Goal: Task Accomplishment & Management: Manage account settings

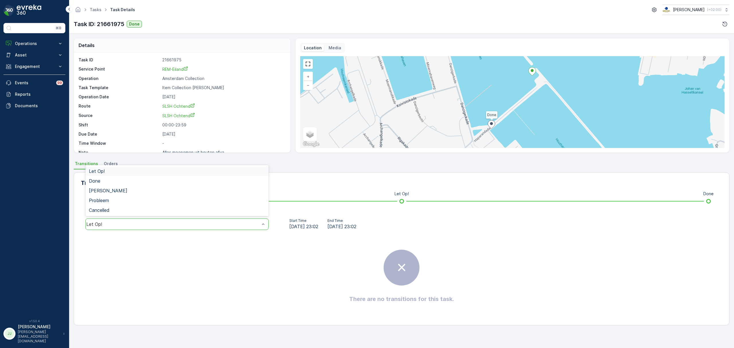
click at [211, 221] on div "Let Op!" at bounding box center [176, 223] width 183 height 11
click at [135, 184] on div "Done" at bounding box center [176, 181] width 183 height 10
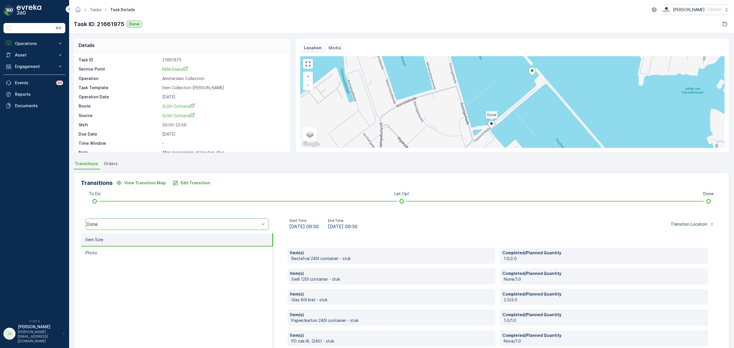
drag, startPoint x: 85, startPoint y: 97, endPoint x: 78, endPoint y: 93, distance: 8.2
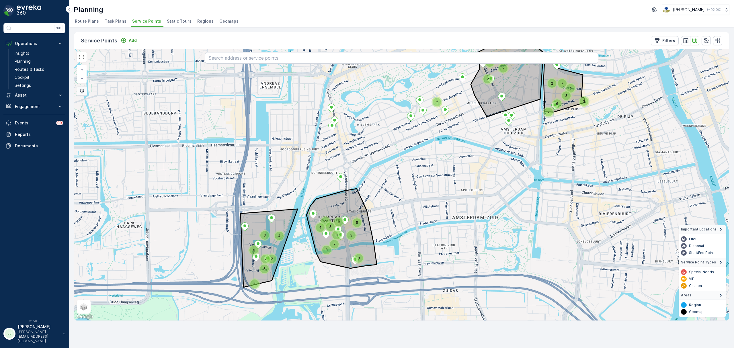
drag, startPoint x: 462, startPoint y: 126, endPoint x: 385, endPoint y: 180, distance: 94.2
click at [387, 181] on div "3 3 2 2 7 4 6 2 2 2 2 2 5 2 4 3 2 4 8 4 3 5 3 9 8 4 3 4 + − Satellite Roadmap T…" at bounding box center [401, 184] width 655 height 271
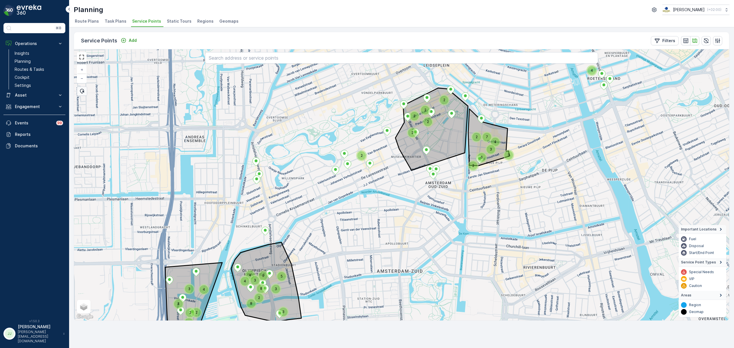
click at [362, 155] on div "2" at bounding box center [361, 155] width 9 height 9
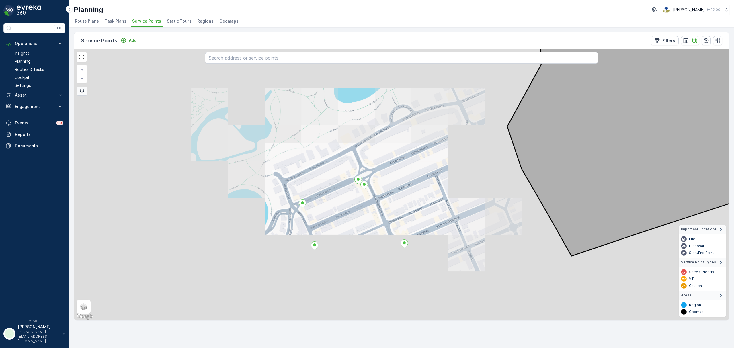
drag, startPoint x: 331, startPoint y: 213, endPoint x: 352, endPoint y: 184, distance: 36.4
click at [352, 184] on div "+ − Satellite Roadmap Terrain Hybrid Leaflet Keyboard shortcuts Map Data Map da…" at bounding box center [401, 184] width 655 height 271
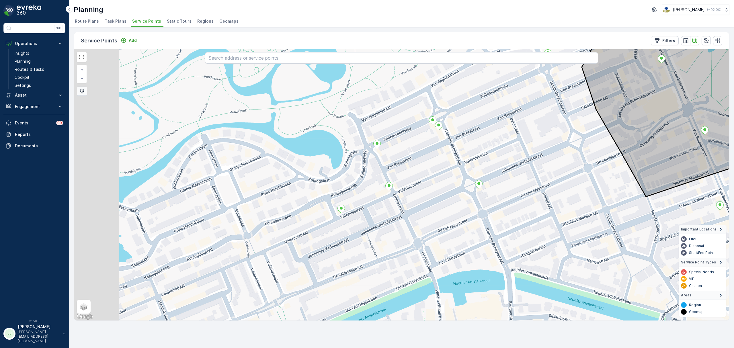
drag, startPoint x: 233, startPoint y: 223, endPoint x: 288, endPoint y: 198, distance: 60.8
click at [303, 190] on div "+ − Satellite Roadmap Terrain Hybrid Leaflet Keyboard shortcuts Map Data Map da…" at bounding box center [401, 184] width 655 height 271
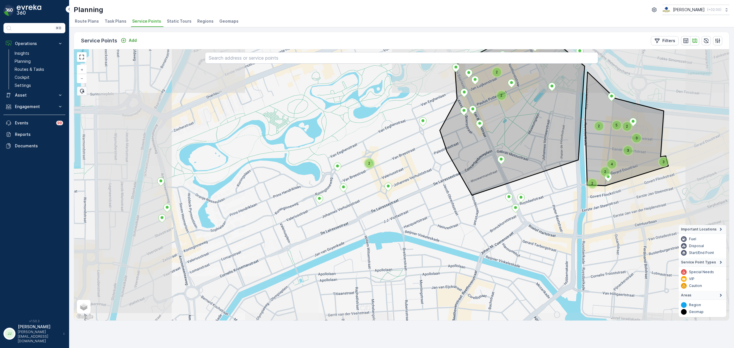
click at [334, 173] on div "2 2 4 2 2 5 3 2 3 3 2 2 + − Satellite Roadmap Terrain Hybrid Leaflet Keyboard s…" at bounding box center [401, 184] width 655 height 271
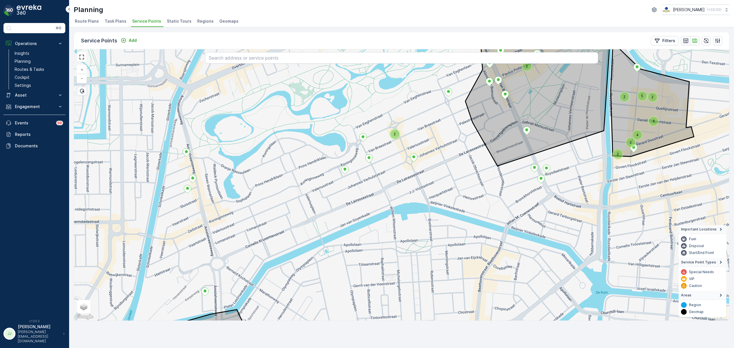
drag, startPoint x: 318, startPoint y: 179, endPoint x: 286, endPoint y: 177, distance: 32.2
click at [286, 177] on div "2 2 4 2 2 5 3 2 2 + − Satellite Roadmap Terrain Hybrid Leaflet Keyboard shortcu…" at bounding box center [401, 184] width 655 height 271
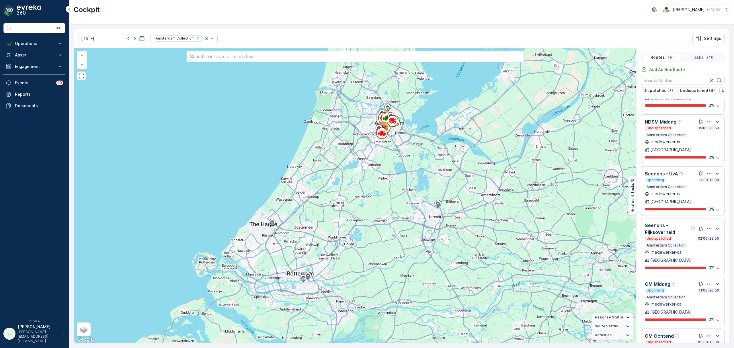
scroll to position [420, 0]
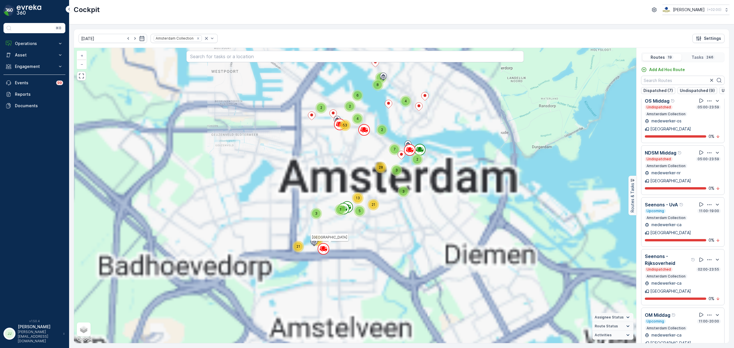
drag, startPoint x: 400, startPoint y: 138, endPoint x: 368, endPoint y: 176, distance: 49.8
click at [376, 174] on div "2 6 15 3 60 12 39 34 61 2 6 5 2 4 8 2 2 4 53 3 5 7 7 3 28 13 21 3 21 40 Amsterd…" at bounding box center [355, 195] width 562 height 295
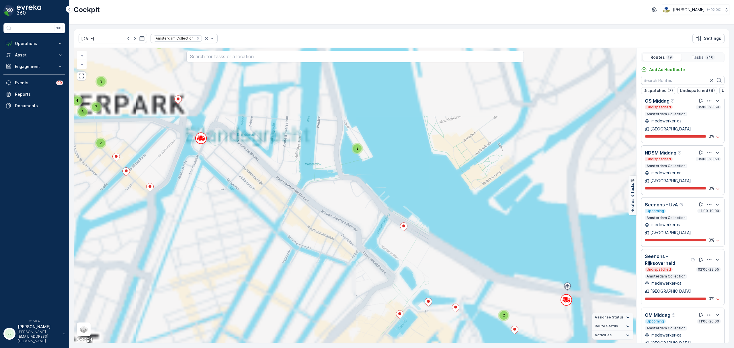
drag, startPoint x: 353, startPoint y: 165, endPoint x: 353, endPoint y: 258, distance: 93.1
click at [355, 268] on div "2 2 2 3 3 3 2 4 2 3 7 3 6 3 4 5 6 4 2 2 2 3 2 2 3 5 6 2 2 2 3 2 2 7 6 2 2 2 2 3…" at bounding box center [355, 195] width 562 height 295
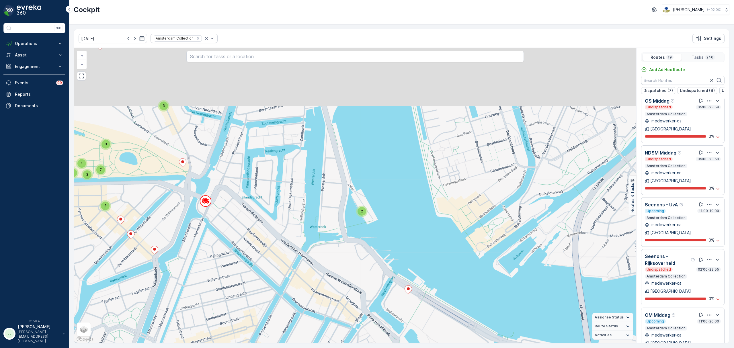
drag, startPoint x: 257, startPoint y: 97, endPoint x: 264, endPoint y: 157, distance: 61.1
click at [265, 164] on div "2 2 2 3 3 3 2 4 2 3 7 3 6 3 4 5 6 4 2 2 2 3 2 2 3 5 6 2 2 2 3 2 2 7 6 2 2 2 2 3…" at bounding box center [355, 195] width 562 height 295
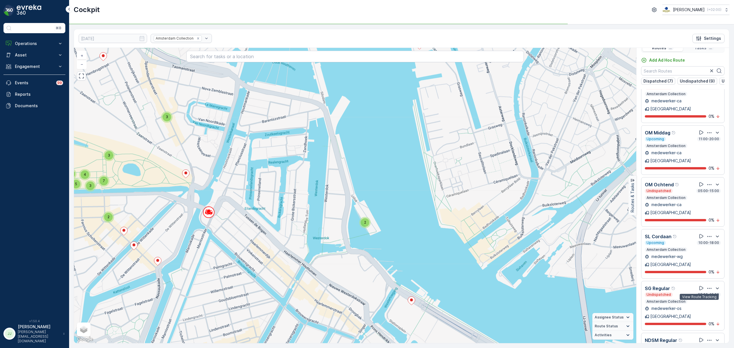
scroll to position [14, 0]
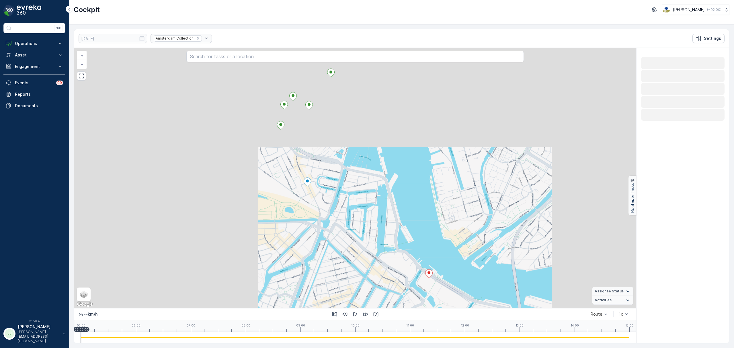
scroll to position [0, 0]
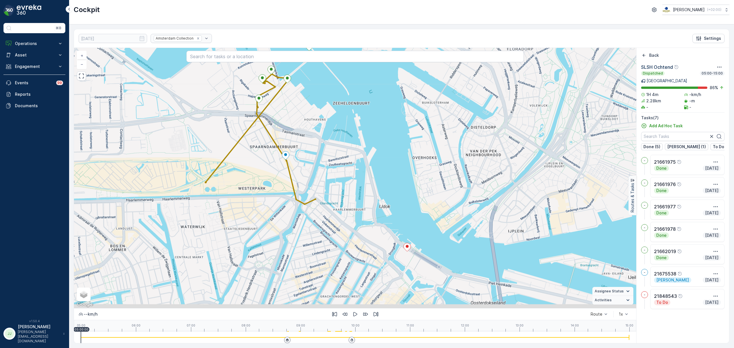
drag, startPoint x: 347, startPoint y: 242, endPoint x: 324, endPoint y: 217, distance: 34.7
click at [324, 217] on div "+ − Satellite Roadmap Terrain Hybrid Leaflet Keyboard shortcuts Map Data Map da…" at bounding box center [355, 178] width 562 height 260
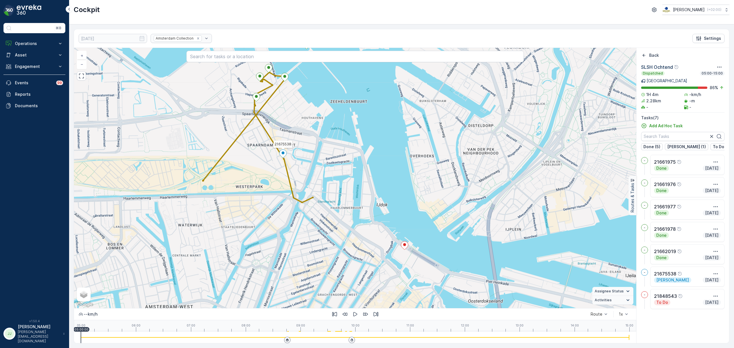
click at [281, 154] on icon at bounding box center [282, 154] width 7 height 8
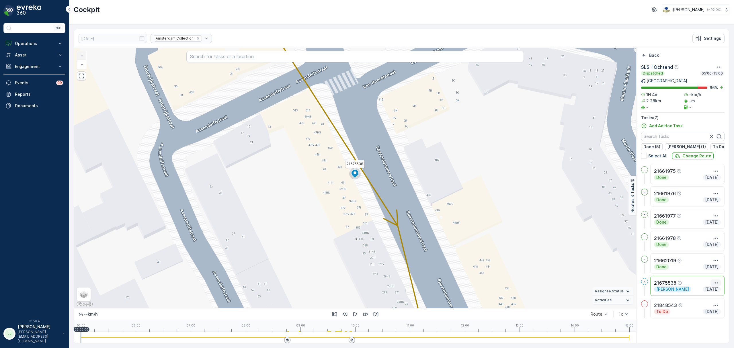
click at [714, 285] on icon "button" at bounding box center [715, 283] width 6 height 6
click at [710, 291] on span "See More Details" at bounding box center [704, 292] width 33 height 6
click at [42, 39] on button "Operations" at bounding box center [34, 43] width 62 height 11
drag, startPoint x: 34, startPoint y: 69, endPoint x: 62, endPoint y: 66, distance: 28.5
click at [34, 69] on p "Routes & Tasks" at bounding box center [30, 69] width 30 height 6
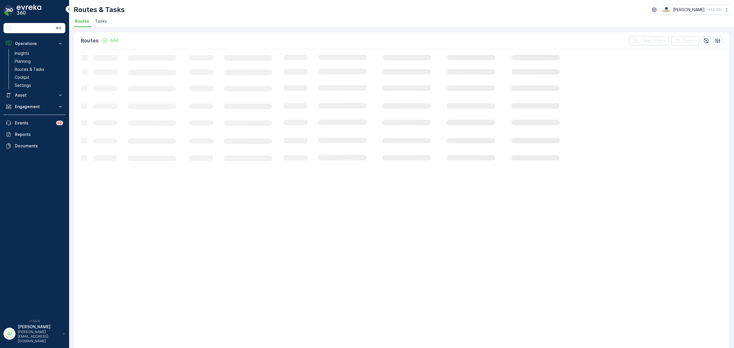
click at [101, 23] on span "Tasks" at bounding box center [101, 21] width 12 height 6
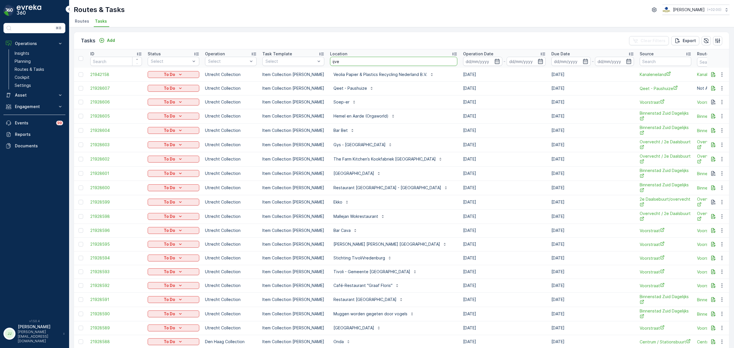
type input "ijver"
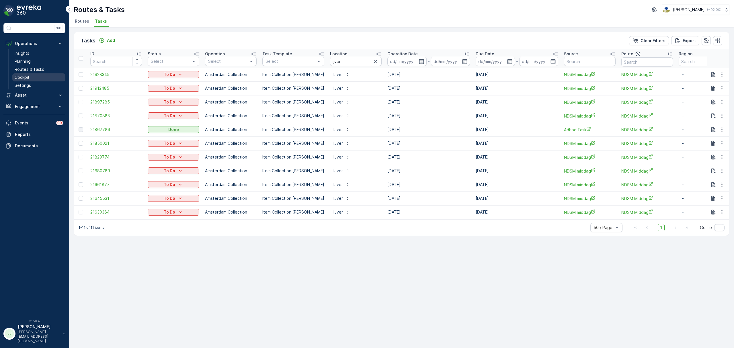
click at [18, 79] on p "Cockpit" at bounding box center [22, 78] width 15 height 6
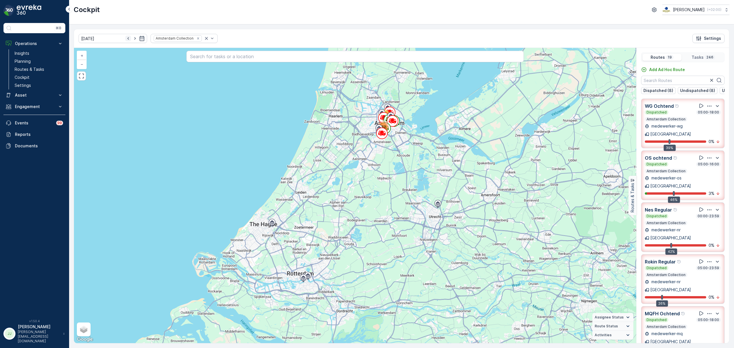
click at [125, 37] on icon "button" at bounding box center [128, 39] width 6 height 6
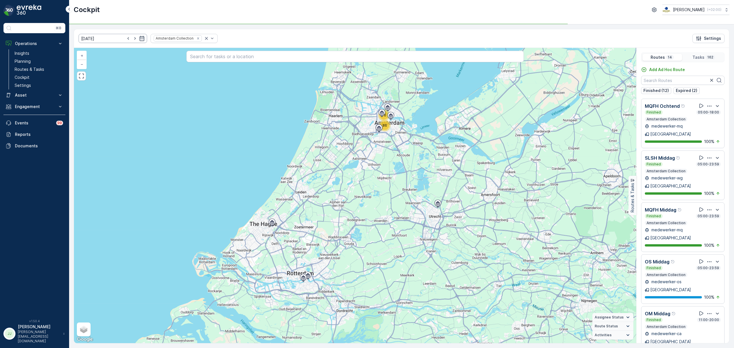
click at [127, 39] on icon "button" at bounding box center [127, 38] width 1 height 3
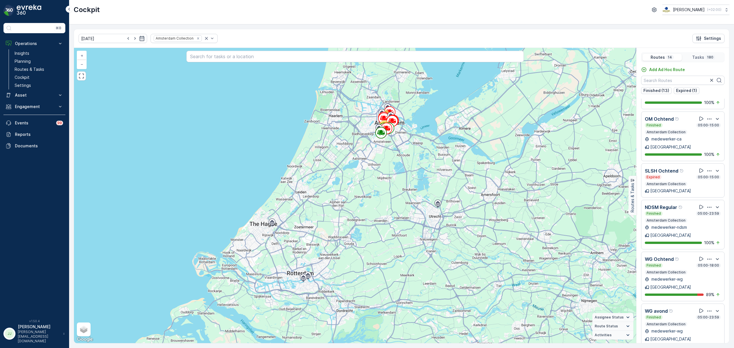
scroll to position [248, 0]
click at [698, 203] on icon at bounding box center [701, 206] width 6 height 6
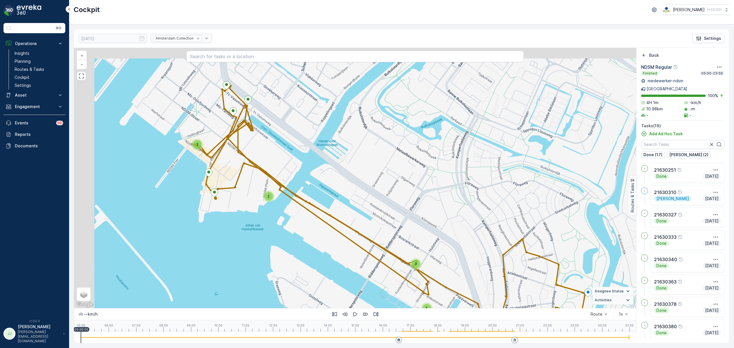
drag, startPoint x: 311, startPoint y: 163, endPoint x: 354, endPoint y: 171, distance: 43.1
click at [354, 171] on div "3 2 3 5 + − Satellite Roadmap Terrain Hybrid Leaflet Keyboard shortcuts Map Dat…" at bounding box center [355, 178] width 562 height 260
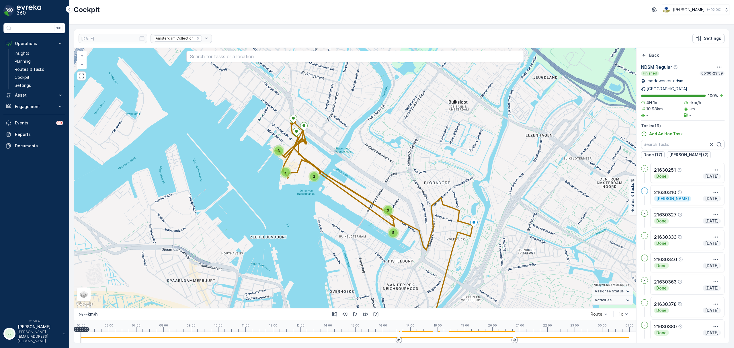
drag, startPoint x: 248, startPoint y: 189, endPoint x: 180, endPoint y: 150, distance: 77.9
click at [180, 150] on div "5 3 2 2 3 + − Satellite Roadmap Terrain Hybrid Leaflet Keyboard shortcuts Map D…" at bounding box center [355, 178] width 562 height 260
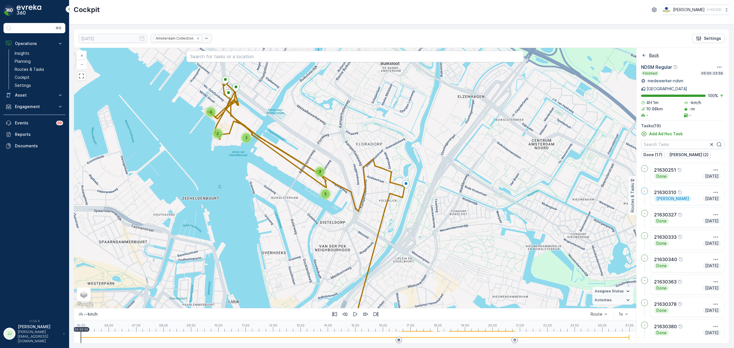
click at [642, 56] on icon "Back" at bounding box center [643, 55] width 3 height 3
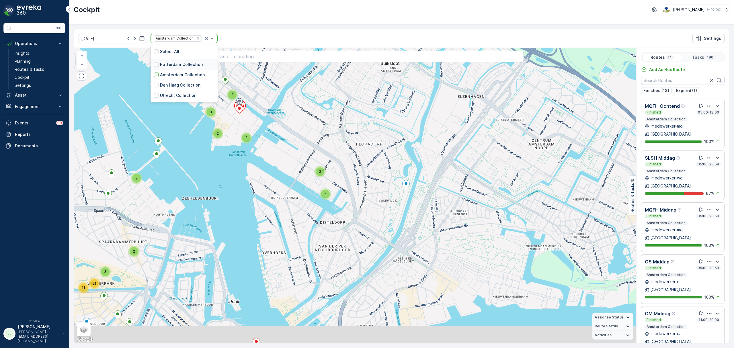
click at [233, 42] on div "20.09.2025 5 results available. Use Up and Down to choose options, press Enter …" at bounding box center [401, 38] width 655 height 19
click at [132, 38] on icon "button" at bounding box center [135, 39] width 6 height 6
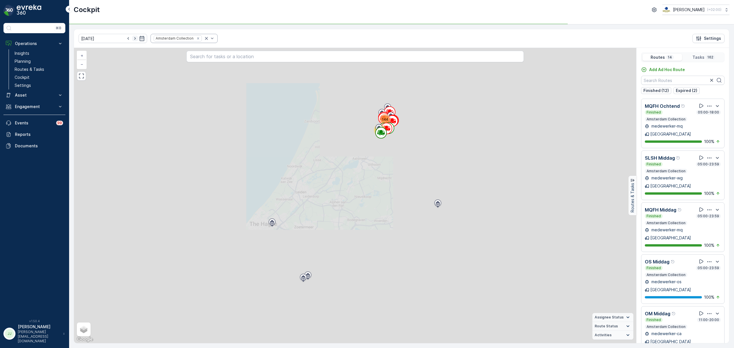
click at [132, 37] on icon "button" at bounding box center [135, 39] width 6 height 6
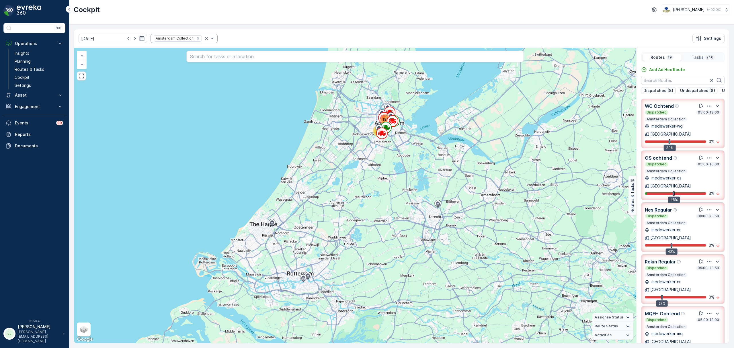
scroll to position [38, 0]
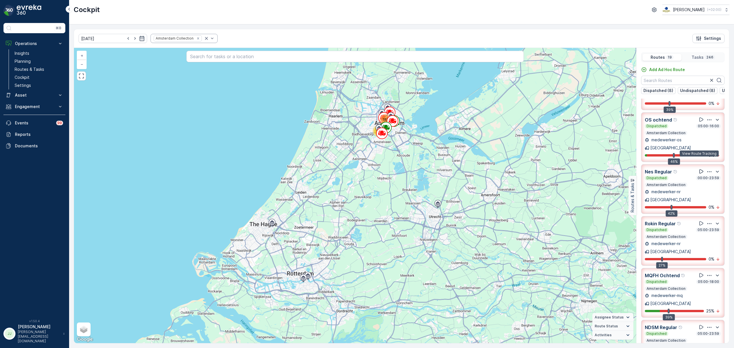
click at [699, 168] on icon at bounding box center [701, 171] width 6 height 6
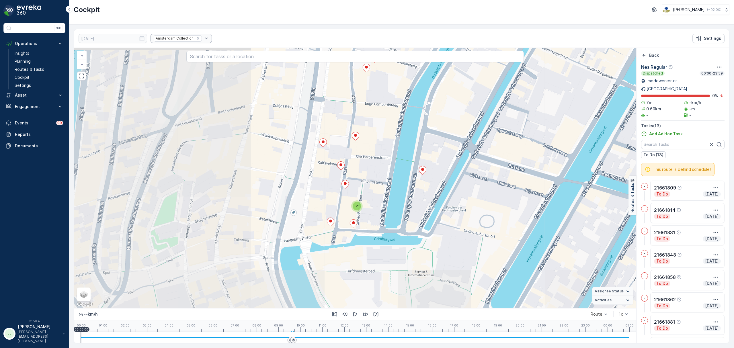
drag, startPoint x: 196, startPoint y: 259, endPoint x: 396, endPoint y: 199, distance: 208.3
click at [399, 199] on div "2 + − Satellite Roadmap Terrain Hybrid Leaflet Keyboard shortcuts Map Data Map …" at bounding box center [355, 178] width 562 height 260
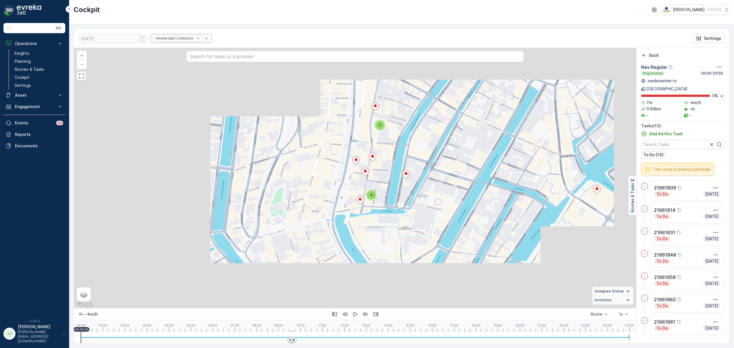
click at [366, 177] on div "2 2 4 + − Satellite Roadmap Terrain Hybrid Leaflet Keyboard shortcuts Map Data …" at bounding box center [355, 178] width 562 height 260
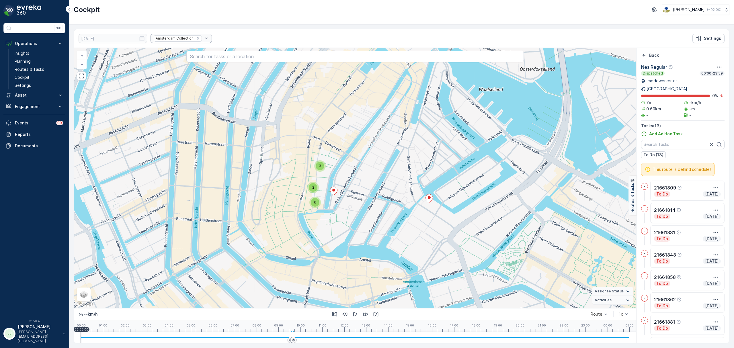
drag, startPoint x: 391, startPoint y: 150, endPoint x: 348, endPoint y: 155, distance: 43.8
click at [348, 155] on div "3 2 6 + − Satellite Roadmap Terrain Hybrid Leaflet Keyboard shortcuts Map Data …" at bounding box center [355, 178] width 562 height 260
click at [641, 57] on icon "Back" at bounding box center [644, 55] width 6 height 6
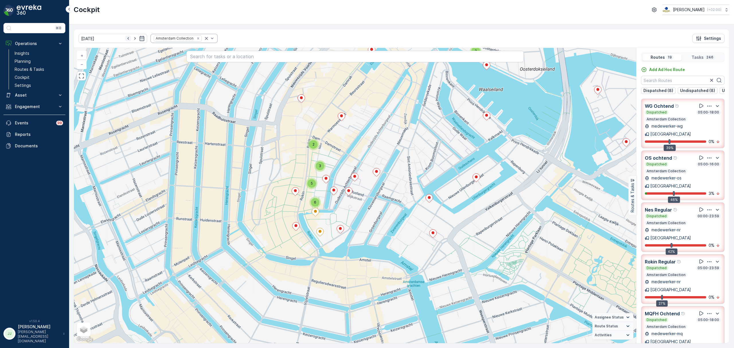
click at [125, 40] on icon "button" at bounding box center [128, 39] width 6 height 6
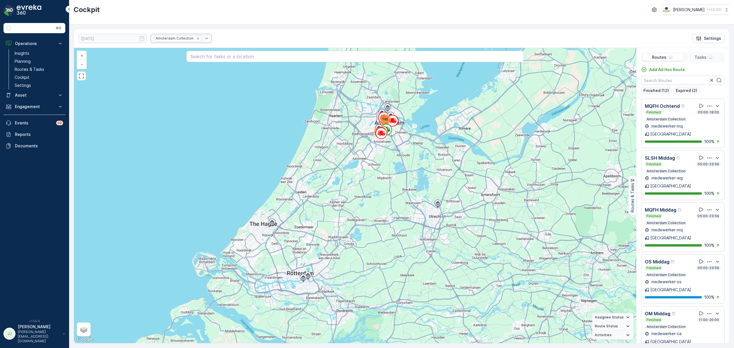
click at [125, 31] on div "20.09.2025 Amsterdam Collection Settings" at bounding box center [401, 38] width 655 height 19
type input "[DATE]"
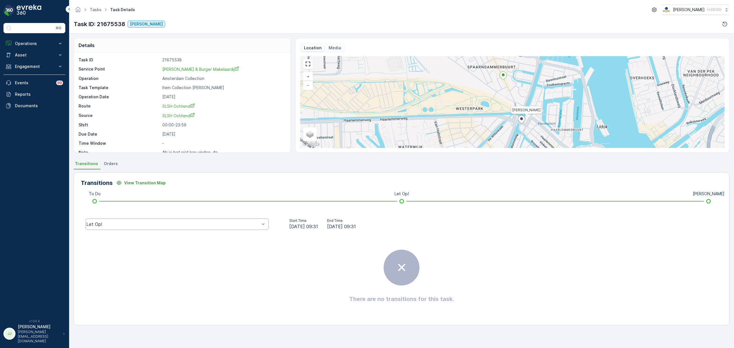
click at [211, 227] on div "Let Op!" at bounding box center [176, 223] width 183 height 11
click at [121, 191] on div "[PERSON_NAME]" at bounding box center [177, 190] width 176 height 5
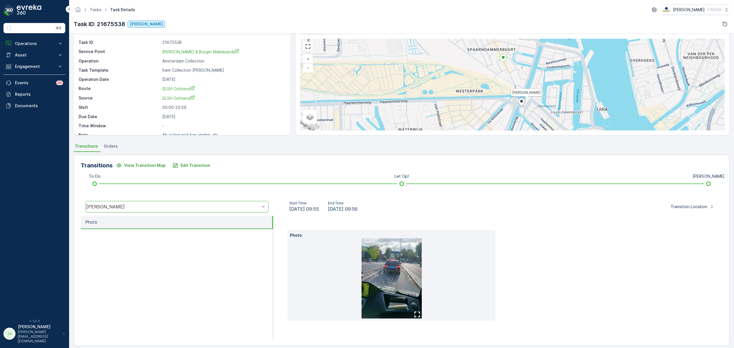
scroll to position [22, 0]
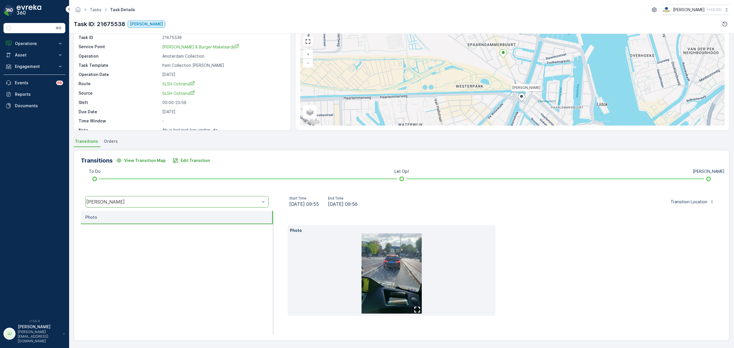
click at [389, 266] on img at bounding box center [391, 273] width 60 height 80
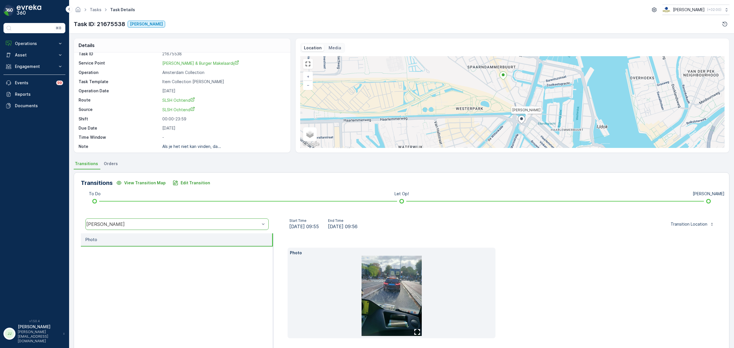
scroll to position [8, 0]
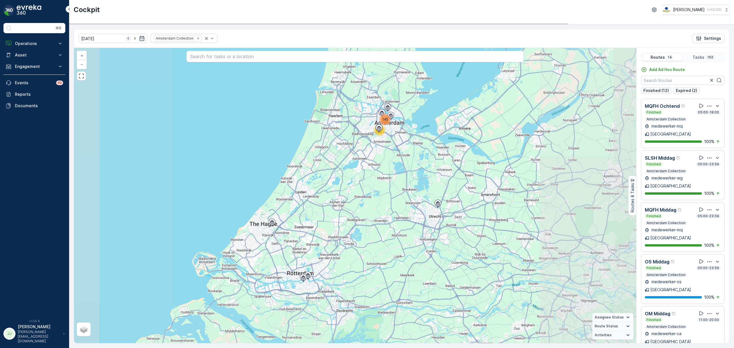
click at [127, 38] on icon "button" at bounding box center [127, 38] width 1 height 3
type input "[DATE]"
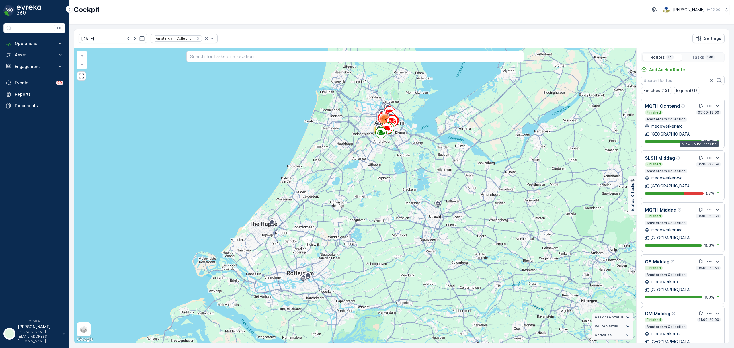
drag, startPoint x: 697, startPoint y: 152, endPoint x: 313, endPoint y: 45, distance: 398.2
click at [699, 156] on icon at bounding box center [701, 158] width 4 height 4
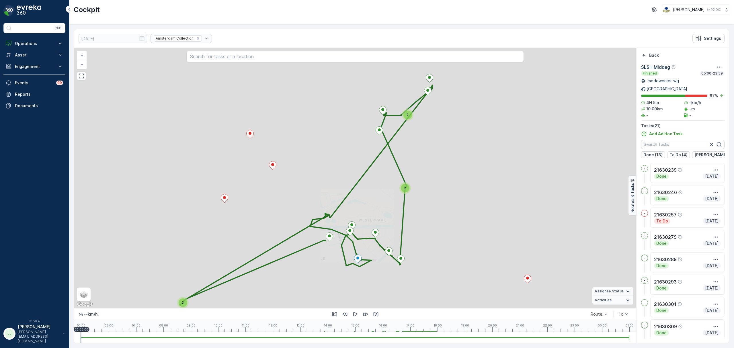
drag, startPoint x: 255, startPoint y: 170, endPoint x: 255, endPoint y: 140, distance: 29.8
click at [255, 140] on div "2 2 2 + − Satellite Roadmap Terrain Hybrid Leaflet Keyboard shortcuts Map Data …" at bounding box center [355, 178] width 562 height 260
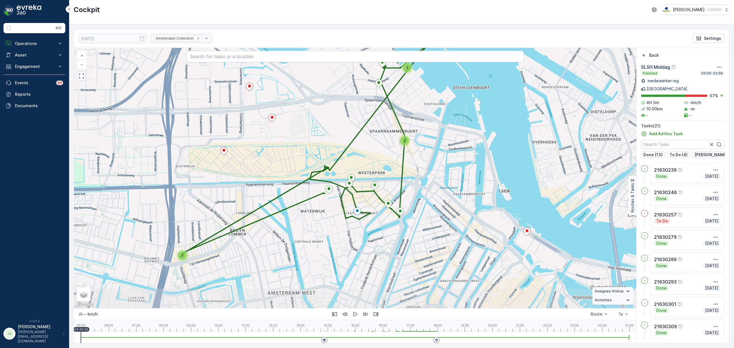
drag, startPoint x: 255, startPoint y: 140, endPoint x: 241, endPoint y: 146, distance: 15.4
click at [247, 150] on div "2 2 2 + − Satellite Roadmap Terrain Hybrid Leaflet Keyboard shortcuts Map Data …" at bounding box center [355, 178] width 562 height 260
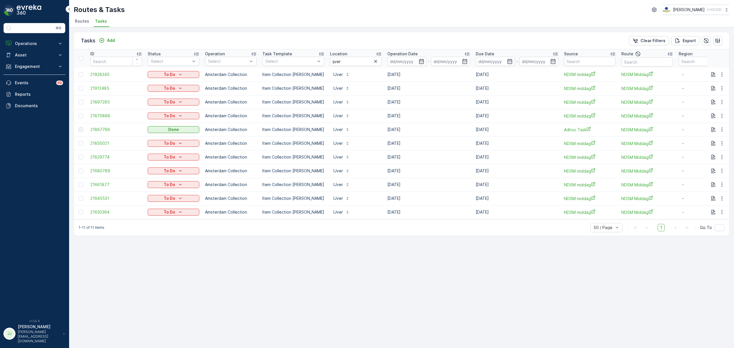
click at [19, 28] on div "⌘B" at bounding box center [34, 28] width 62 height 10
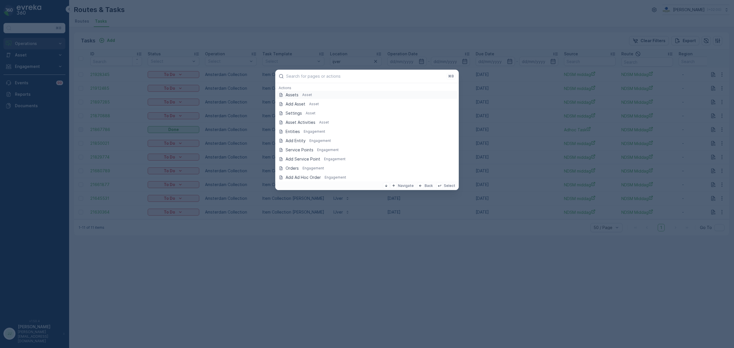
drag, startPoint x: 19, startPoint y: 28, endPoint x: 23, endPoint y: 43, distance: 15.6
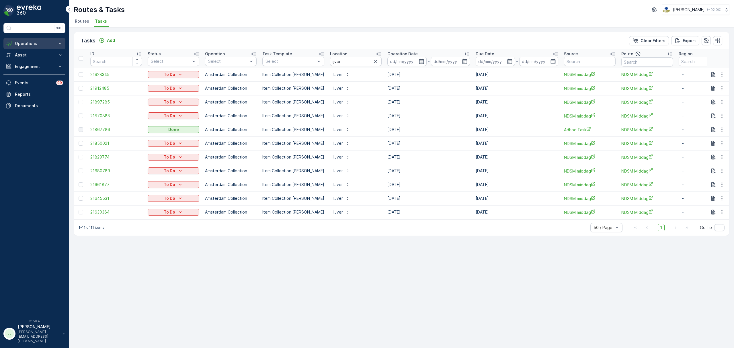
click at [23, 45] on p "Operations" at bounding box center [34, 44] width 39 height 6
click at [25, 79] on p "Cockpit" at bounding box center [22, 78] width 15 height 6
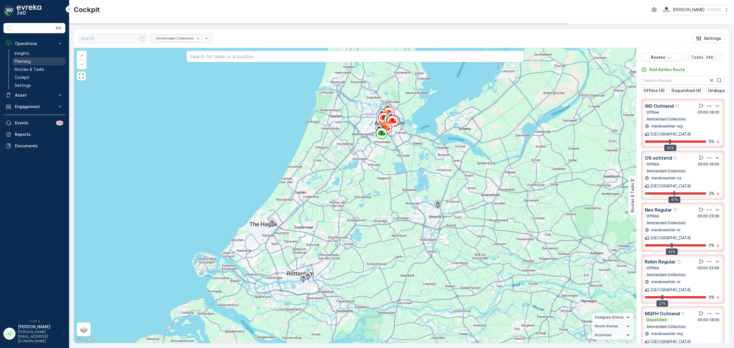
click at [18, 62] on p "Planning" at bounding box center [23, 61] width 16 height 6
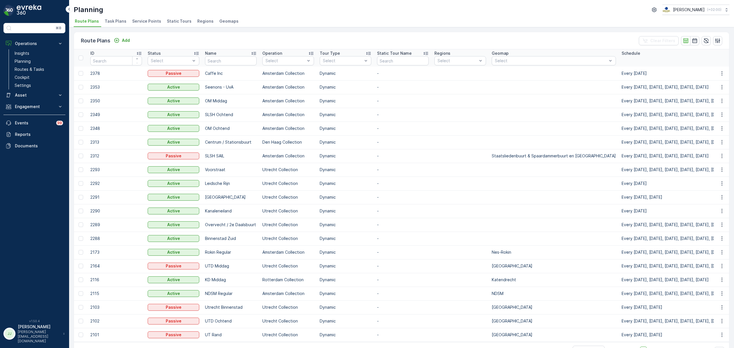
click at [126, 19] on li "Task Plans" at bounding box center [115, 22] width 25 height 10
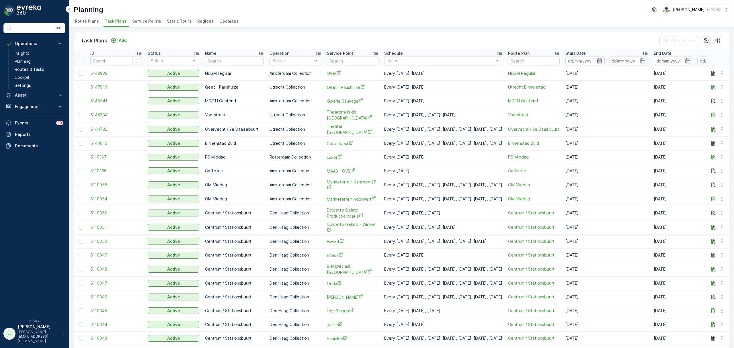
click at [324, 48] on div "Task Plans Add Clear Filters" at bounding box center [401, 40] width 655 height 17
click at [327, 57] on input "text" at bounding box center [353, 60] width 52 height 9
type input "d"
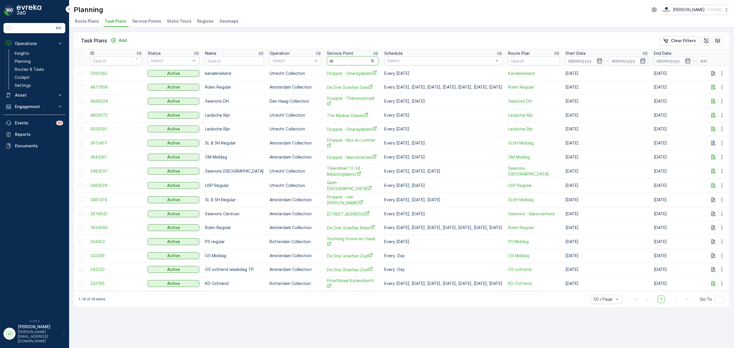
click at [341, 56] on input "dr" at bounding box center [353, 60] width 52 height 9
click at [38, 53] on link "Insights" at bounding box center [38, 53] width 53 height 8
click at [95, 22] on span "Route Plans" at bounding box center [87, 21] width 24 height 6
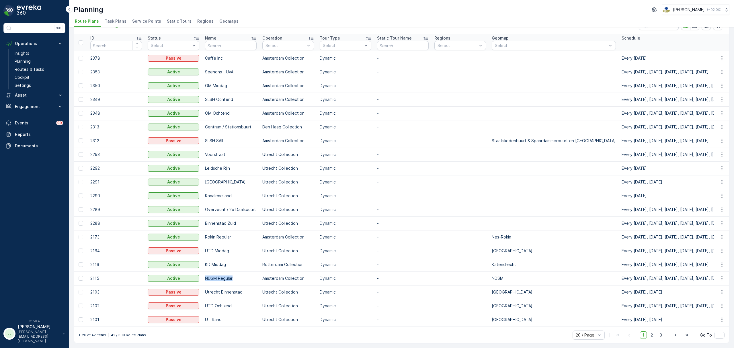
drag, startPoint x: 205, startPoint y: 276, endPoint x: 236, endPoint y: 275, distance: 31.5
click at [236, 275] on p "NDSM Regular" at bounding box center [231, 278] width 52 height 6
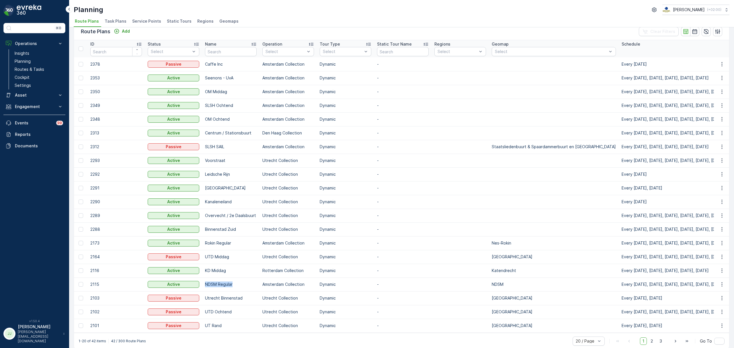
scroll to position [18, 0]
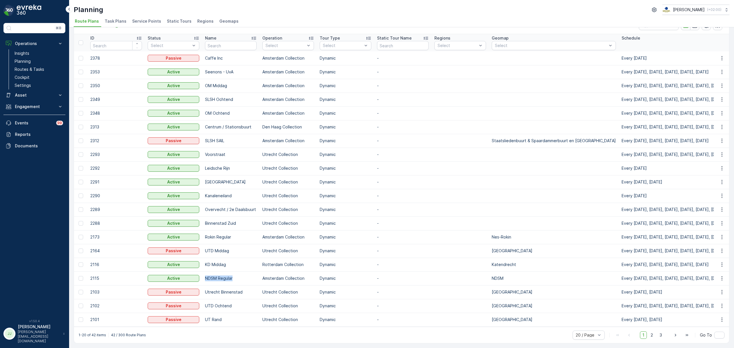
click at [239, 279] on td "NDSM Regular" at bounding box center [230, 278] width 57 height 14
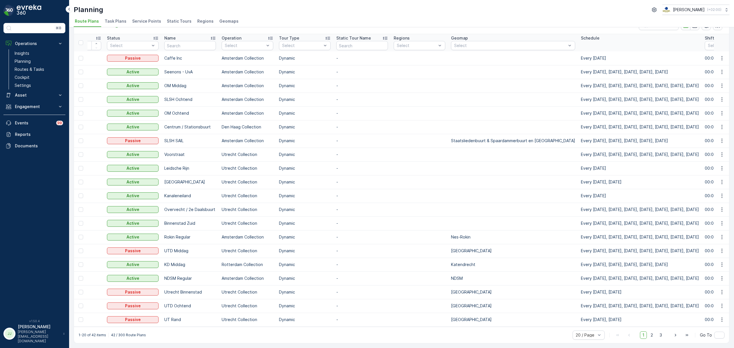
scroll to position [0, 0]
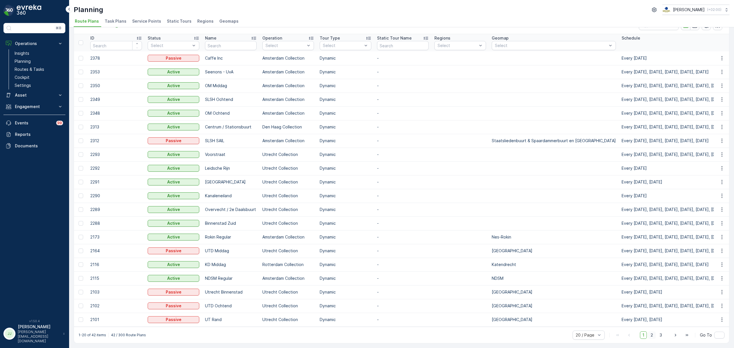
click at [651, 336] on span "2" at bounding box center [652, 334] width 8 height 7
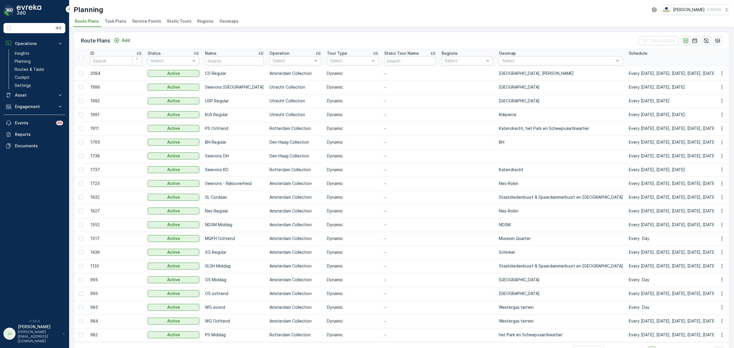
scroll to position [18, 0]
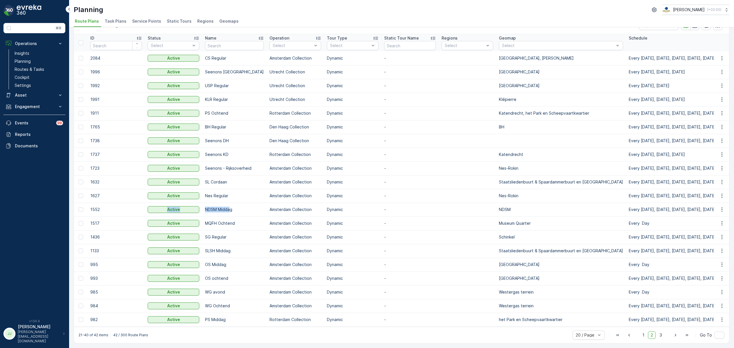
drag, startPoint x: 229, startPoint y: 206, endPoint x: 111, endPoint y: 207, distance: 117.2
click at [111, 207] on p "1552" at bounding box center [116, 210] width 52 height 6
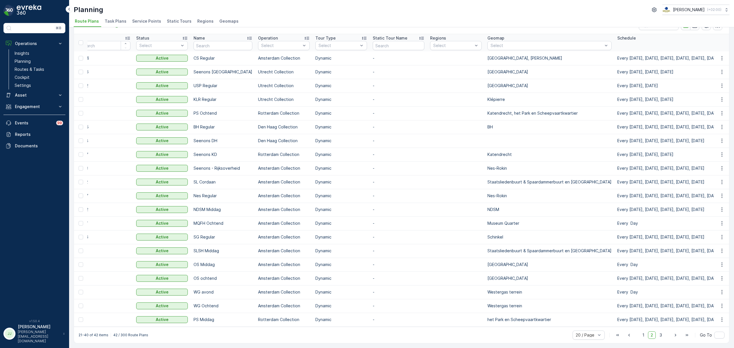
scroll to position [0, 12]
click at [643, 334] on span "1" at bounding box center [643, 334] width 7 height 7
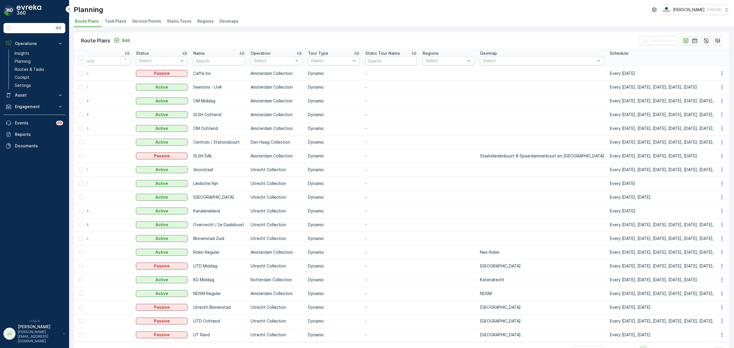
scroll to position [0, 241]
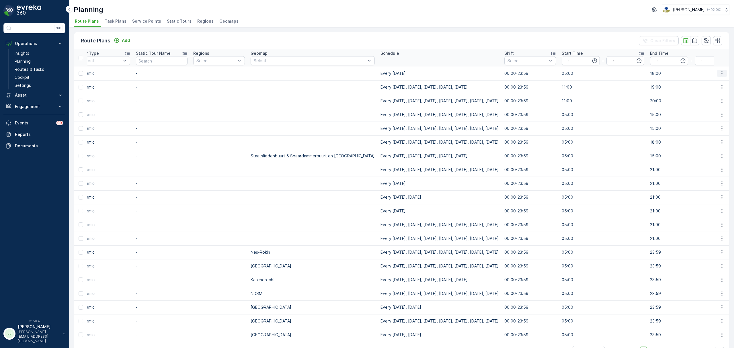
click at [721, 74] on icon "button" at bounding box center [722, 73] width 6 height 6
click at [712, 82] on span "Edit Route Plan" at bounding box center [716, 82] width 30 height 6
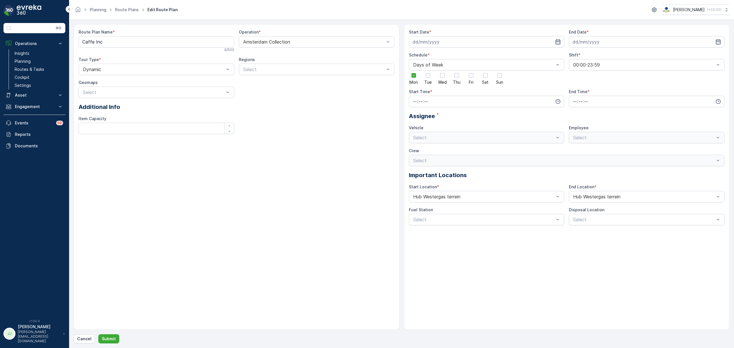
type input "[DATE]"
type input "05:00"
type input "18:00"
click at [475, 46] on input "[DATE]" at bounding box center [487, 41] width 156 height 11
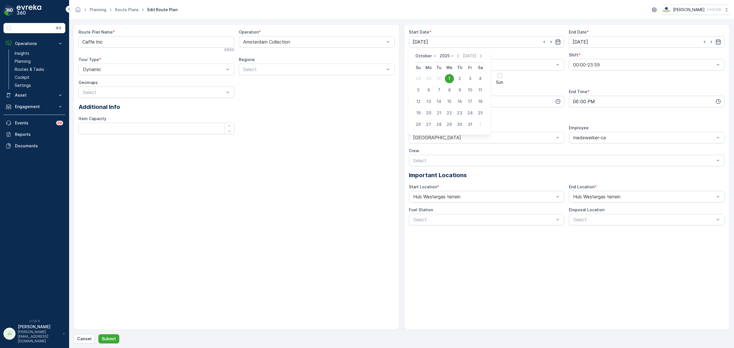
click at [450, 76] on div "1" at bounding box center [448, 78] width 9 height 9
click at [111, 339] on p "Submit" at bounding box center [109, 339] width 14 height 6
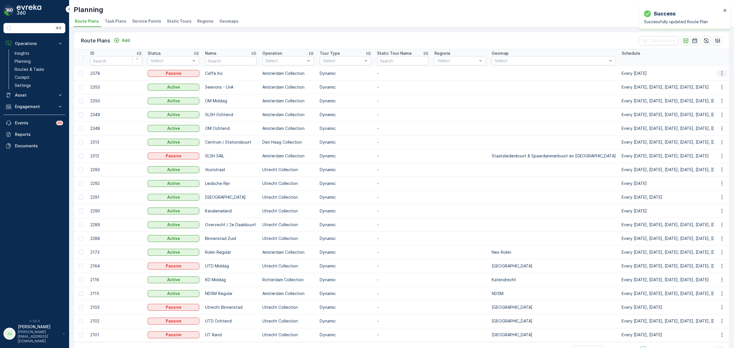
click at [722, 73] on icon "button" at bounding box center [722, 73] width 6 height 6
click at [712, 83] on span "Edit Route Plan" at bounding box center [716, 82] width 30 height 6
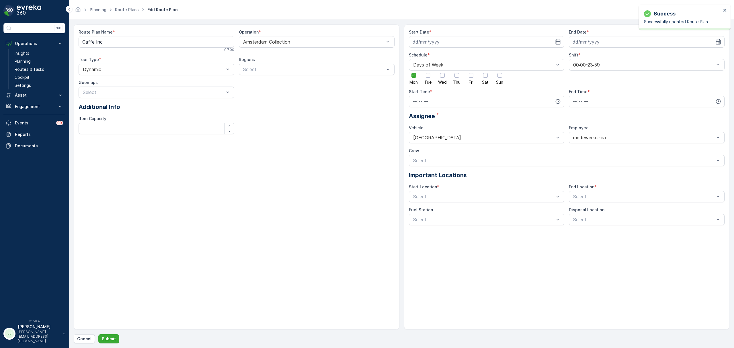
type input "[DATE]"
type input "05:00"
type input "18:00"
click at [442, 41] on input "[DATE]" at bounding box center [487, 41] width 156 height 11
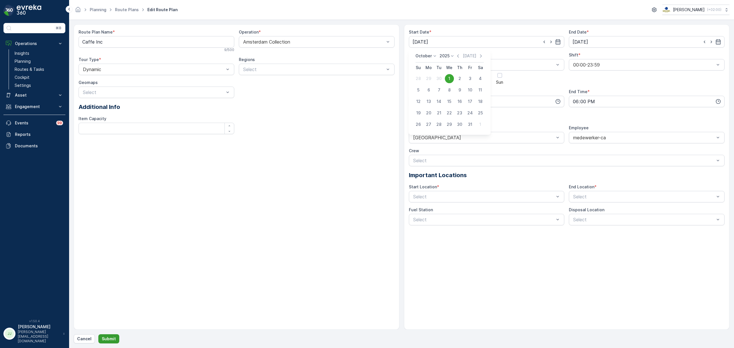
click at [113, 339] on p "Submit" at bounding box center [109, 339] width 14 height 6
click at [433, 198] on div at bounding box center [483, 196] width 142 height 5
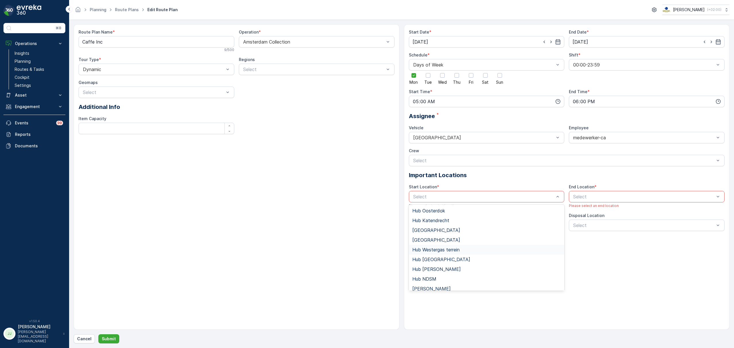
click at [444, 250] on span "Hub Westergas terrein" at bounding box center [435, 249] width 47 height 5
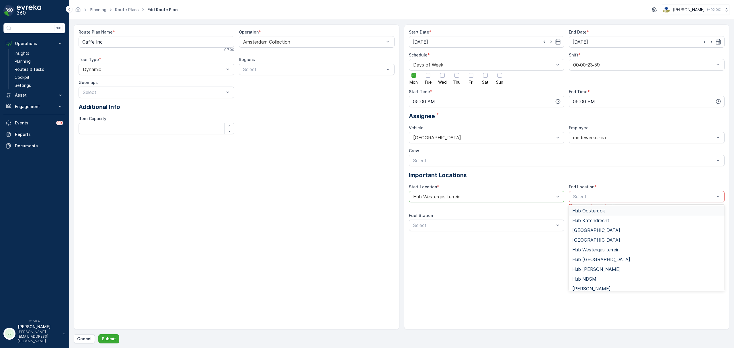
drag, startPoint x: 583, startPoint y: 196, endPoint x: 582, endPoint y: 203, distance: 7.4
click at [589, 246] on div "Hub Westergas terrein" at bounding box center [647, 250] width 156 height 10
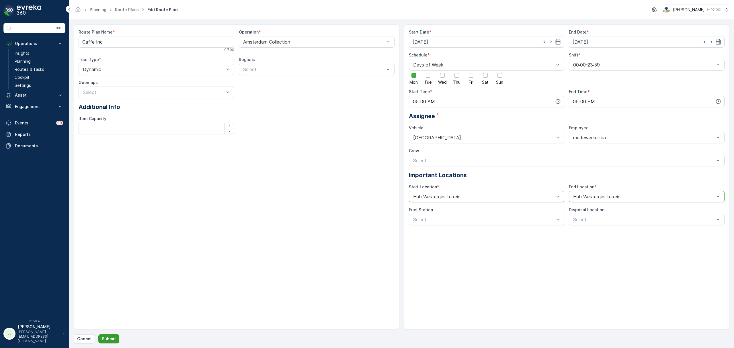
click at [113, 336] on p "Submit" at bounding box center [109, 339] width 14 height 6
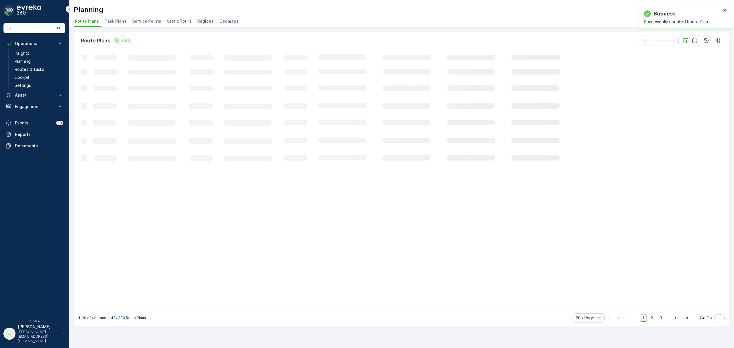
click at [723, 10] on icon "close" at bounding box center [725, 10] width 4 height 5
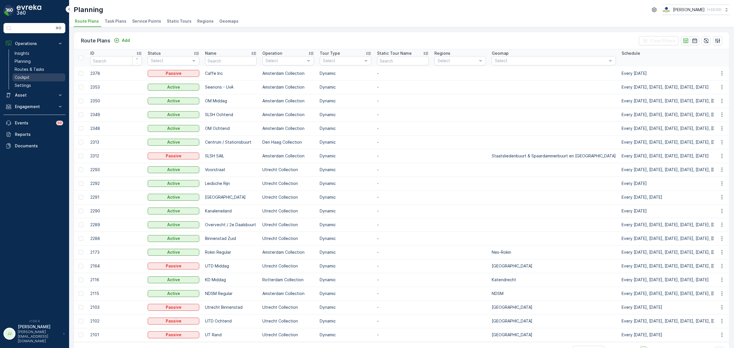
click at [28, 79] on p "Cockpit" at bounding box center [22, 78] width 15 height 6
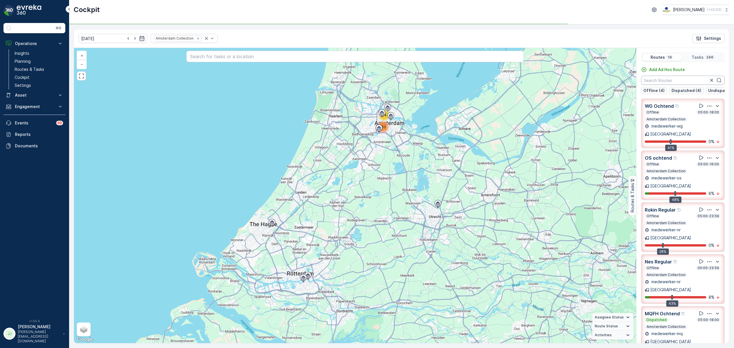
click at [664, 83] on input "text" at bounding box center [682, 80] width 83 height 9
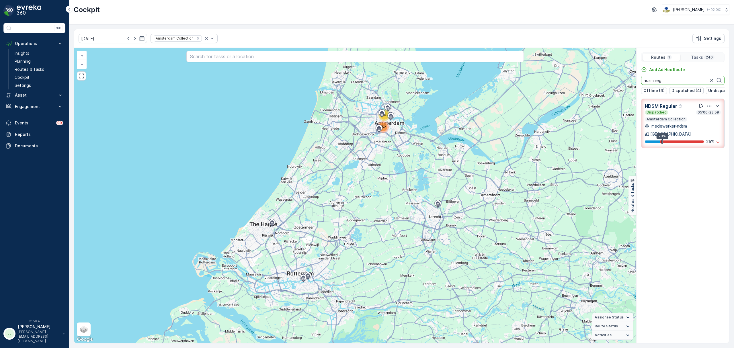
type input "ndsm reg"
drag, startPoint x: 697, startPoint y: 111, endPoint x: 581, endPoint y: 132, distance: 118.1
click at [698, 109] on icon at bounding box center [701, 106] width 6 height 6
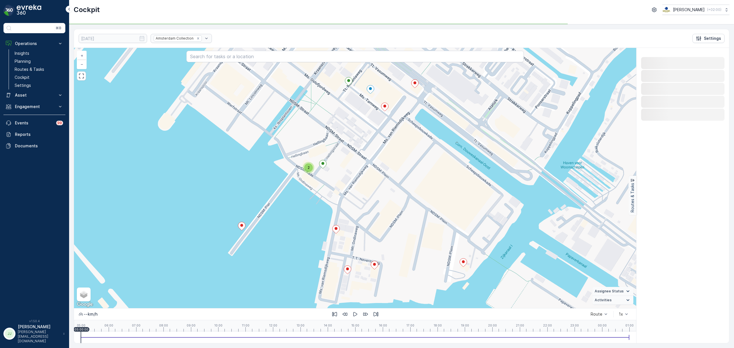
drag, startPoint x: 422, startPoint y: 184, endPoint x: 403, endPoint y: 174, distance: 20.8
click at [419, 170] on div "2 + − Satellite Roadmap Terrain Hybrid Leaflet Keyboard shortcuts Map Data Map …" at bounding box center [355, 178] width 562 height 260
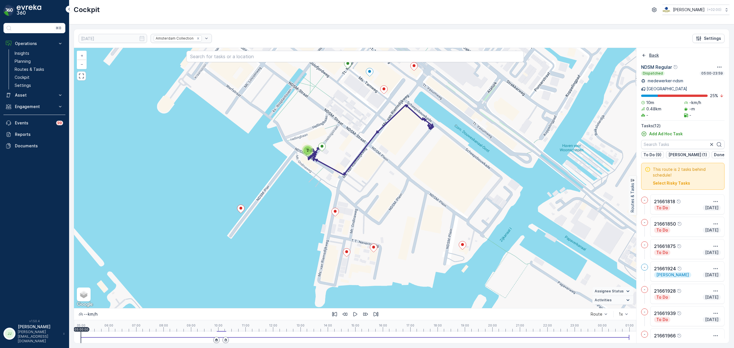
click at [642, 54] on icon "Back" at bounding box center [644, 55] width 6 height 6
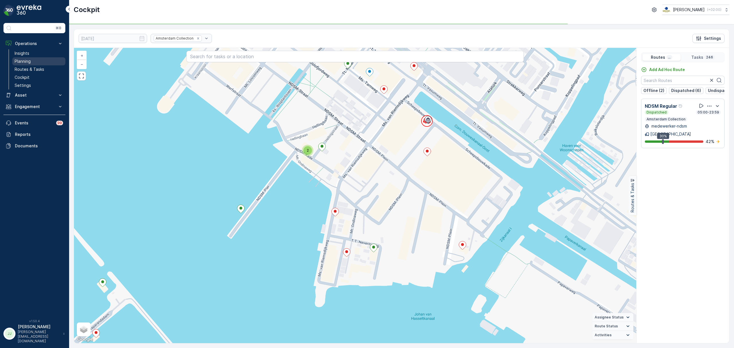
click at [28, 62] on p "Planning" at bounding box center [23, 61] width 16 height 6
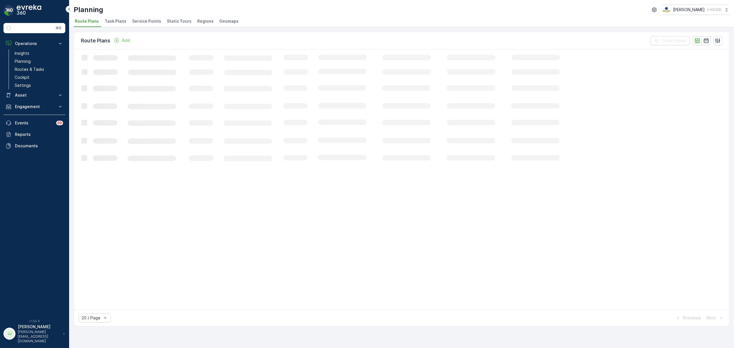
click at [113, 22] on span "Task Plans" at bounding box center [116, 21] width 22 height 6
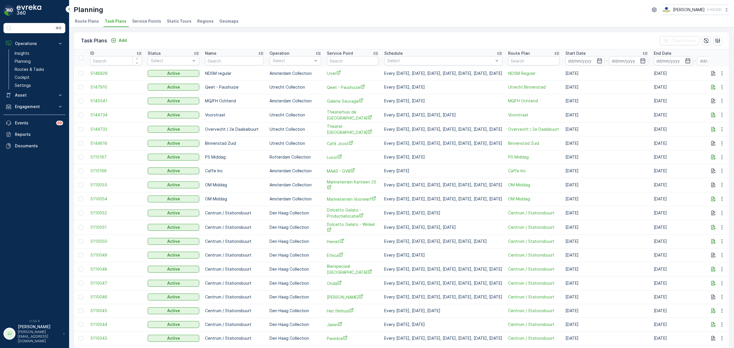
click at [335, 60] on input "text" at bounding box center [353, 60] width 52 height 9
type input "creat"
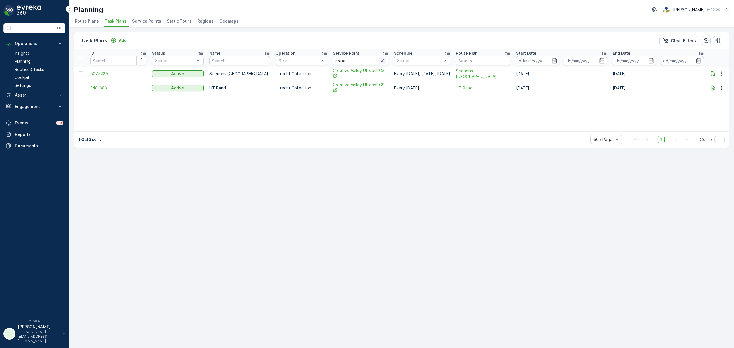
click at [379, 62] on icon "button" at bounding box center [382, 61] width 6 height 6
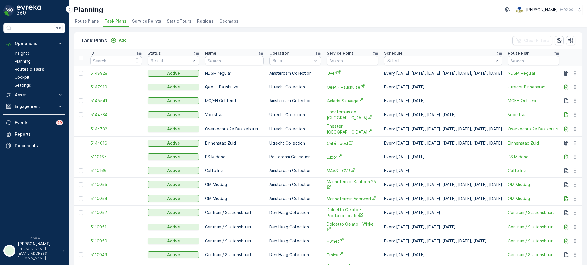
click at [152, 22] on span "Service Points" at bounding box center [146, 21] width 29 height 6
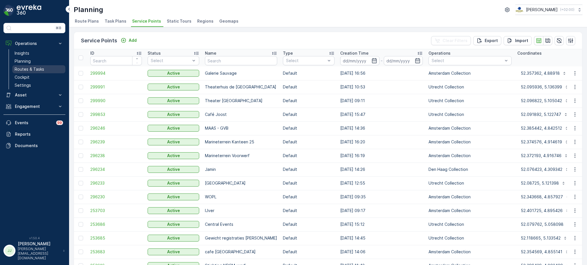
click at [42, 69] on p "Routes & Tasks" at bounding box center [30, 69] width 30 height 6
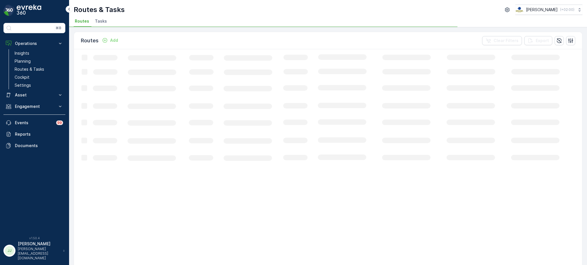
click at [104, 19] on span "Tasks" at bounding box center [101, 21] width 12 height 6
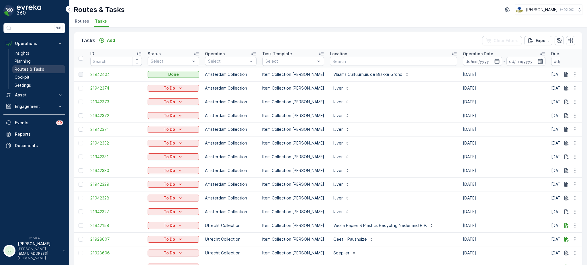
click at [44, 69] on link "Routes & Tasks" at bounding box center [38, 69] width 53 height 8
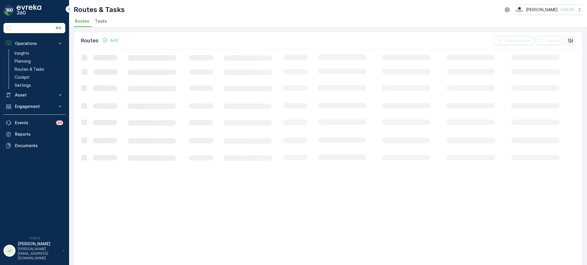
click at [103, 22] on span "Tasks" at bounding box center [101, 21] width 12 height 6
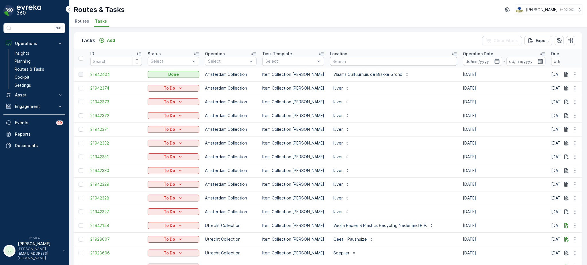
click at [333, 61] on input "text" at bounding box center [393, 61] width 127 height 9
type input "NOTK"
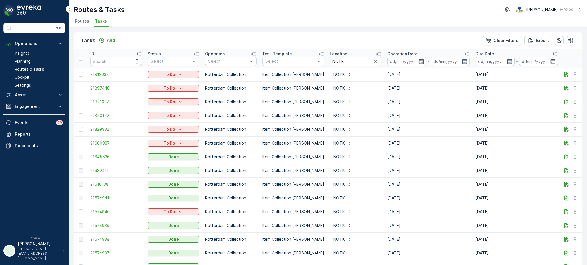
scroll to position [38, 0]
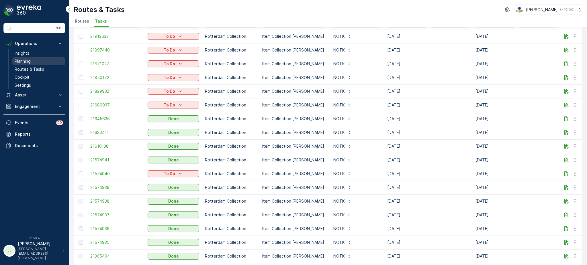
click at [35, 62] on link "Planning" at bounding box center [38, 61] width 53 height 8
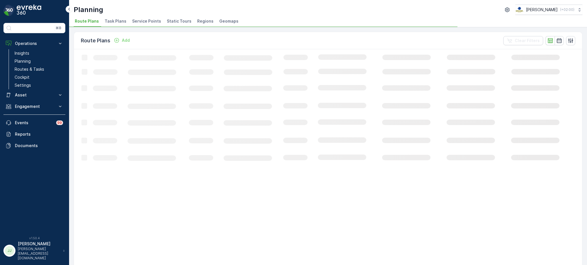
drag, startPoint x: 112, startPoint y: 22, endPoint x: 120, endPoint y: 22, distance: 7.5
click at [113, 22] on span "Task Plans" at bounding box center [116, 21] width 22 height 6
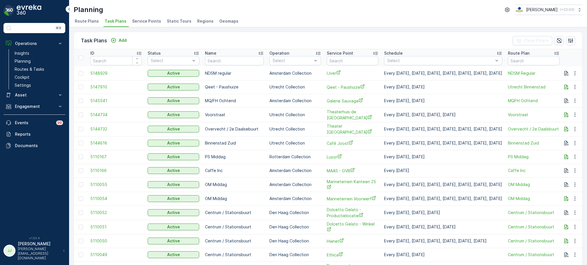
click at [335, 59] on input "text" at bounding box center [353, 60] width 52 height 9
type input "deli bird"
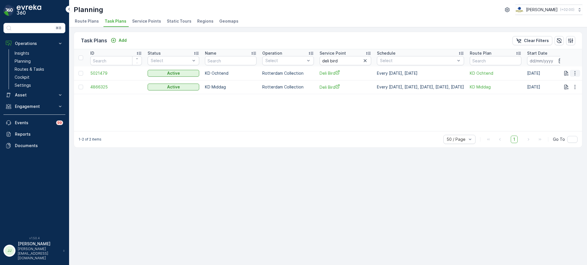
click at [576, 72] on icon "button" at bounding box center [575, 73] width 6 height 6
click at [570, 89] on span "Edit Task Plan" at bounding box center [564, 90] width 27 height 6
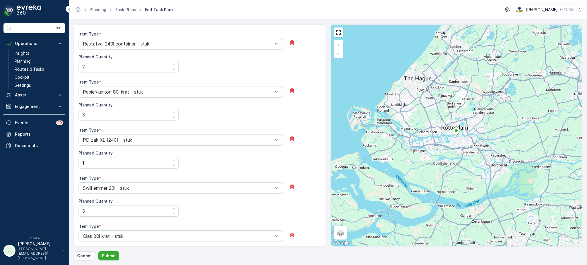
scroll to position [233, 0]
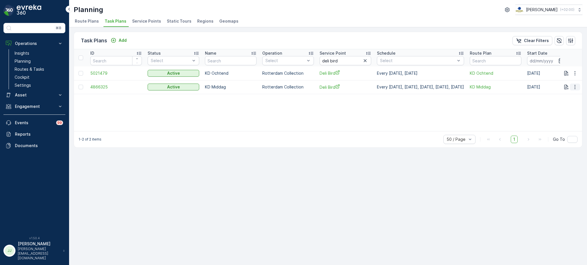
click at [576, 86] on icon "button" at bounding box center [575, 87] width 6 height 6
click at [568, 104] on span "Edit Task Plan" at bounding box center [564, 103] width 27 height 6
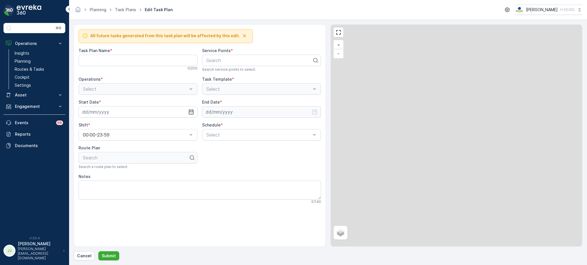
type Name "KD Middag"
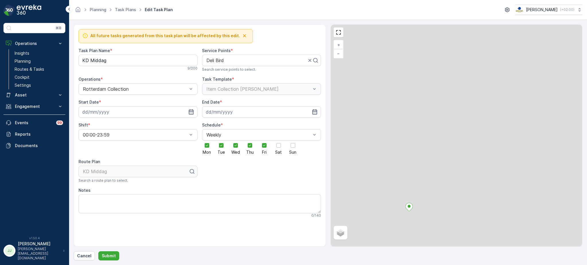
type input "[DATE]"
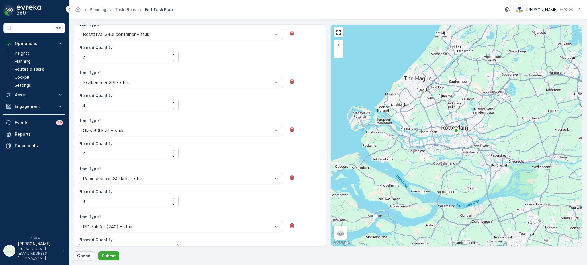
scroll to position [192, 0]
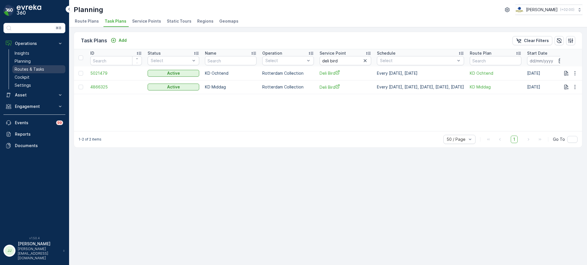
click at [49, 70] on link "Routes & Tasks" at bounding box center [38, 69] width 53 height 8
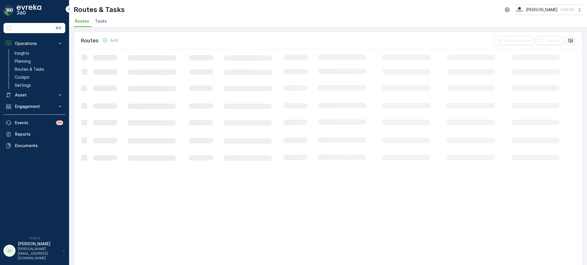
click at [107, 21] on li "Tasks" at bounding box center [101, 22] width 15 height 10
click at [36, 76] on link "Cockpit" at bounding box center [38, 77] width 53 height 8
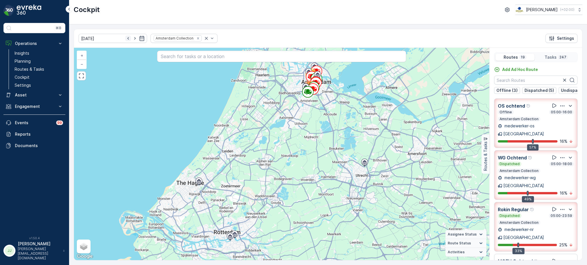
click at [127, 38] on icon "button" at bounding box center [127, 38] width 1 height 3
type input "[DATE]"
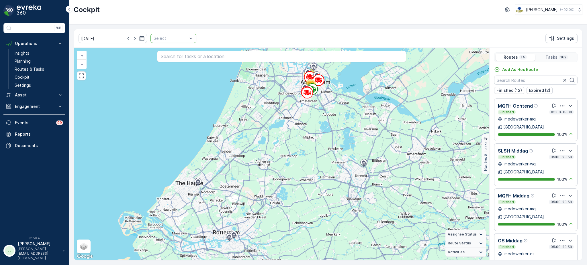
click at [185, 39] on div "Select" at bounding box center [173, 38] width 46 height 9
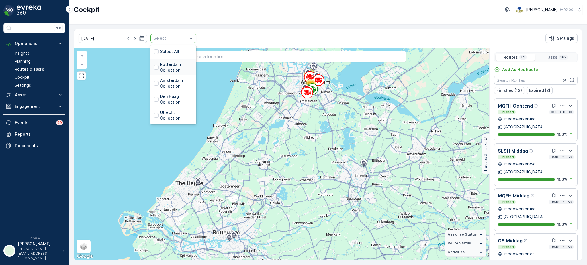
click at [170, 70] on p "Rotterdam Collection" at bounding box center [176, 67] width 33 height 11
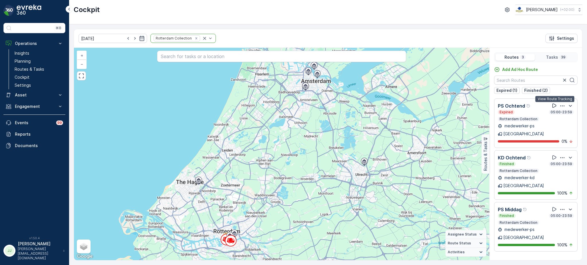
click at [556, 106] on icon at bounding box center [554, 106] width 4 height 4
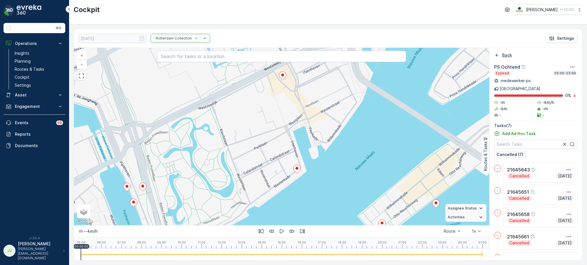
click at [498, 54] on icon "Back" at bounding box center [497, 55] width 6 height 6
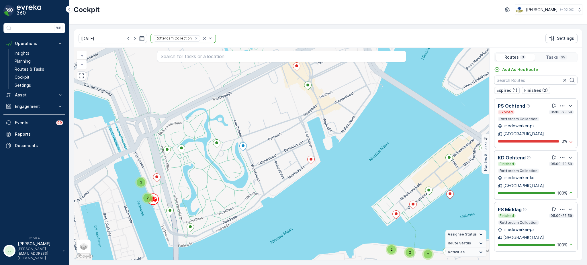
drag, startPoint x: 347, startPoint y: 165, endPoint x: 414, endPoint y: 121, distance: 80.8
click at [414, 121] on div "2 2 2 2 2 2 6 + − Satellite Roadmap Terrain Hybrid Leaflet Keyboard shortcuts M…" at bounding box center [281, 154] width 415 height 213
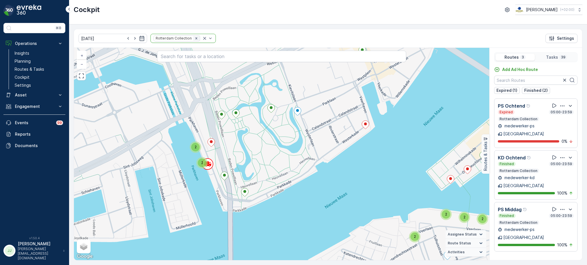
click at [194, 38] on icon "Remove Rotterdam Collection" at bounding box center [196, 38] width 4 height 4
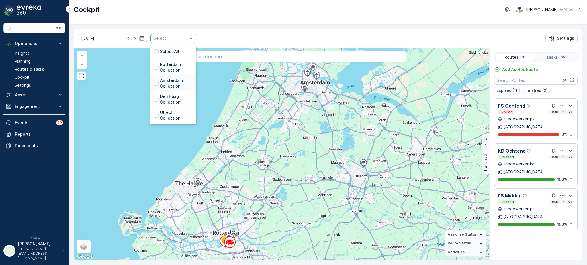
click at [164, 82] on p "Amsterdam Collection" at bounding box center [176, 83] width 33 height 11
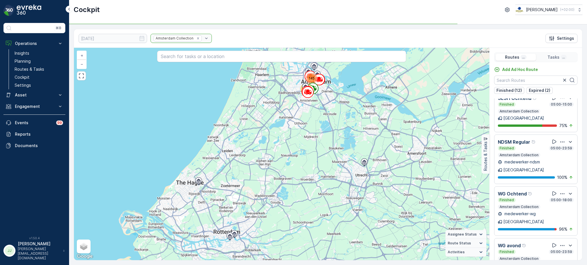
scroll to position [281, 0]
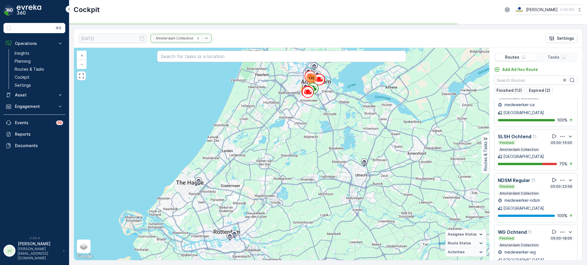
click at [552, 177] on icon at bounding box center [554, 180] width 6 height 6
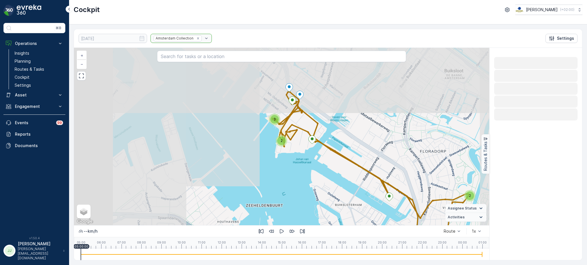
drag, startPoint x: 377, startPoint y: 138, endPoint x: 343, endPoint y: 132, distance: 34.3
click at [377, 140] on div "3 2 2 + − Satellite Roadmap Terrain Hybrid Leaflet Keyboard shortcuts Map Data …" at bounding box center [281, 137] width 415 height 178
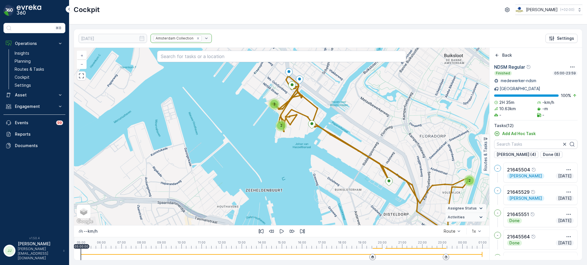
click at [283, 127] on div "2" at bounding box center [281, 125] width 9 height 9
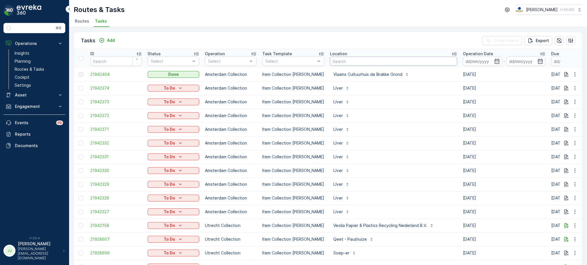
click at [354, 59] on input "text" at bounding box center [393, 61] width 127 height 9
type input "dune"
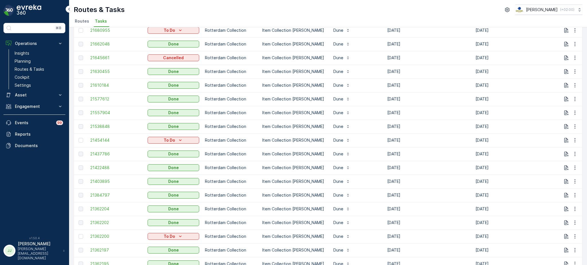
scroll to position [76, 0]
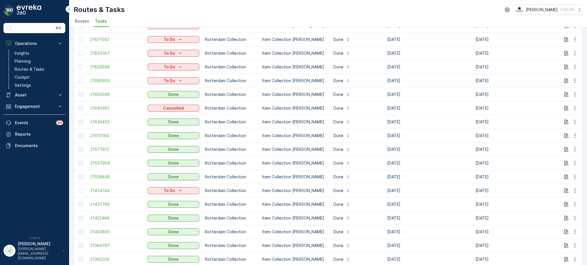
drag, startPoint x: 375, startPoint y: 192, endPoint x: 350, endPoint y: 194, distance: 25.0
click at [350, 194] on tr "21454144 To Do Rotterdam Collection Item Collection Oscar Regulier Dune 15.09.2…" at bounding box center [516, 191] width 884 height 14
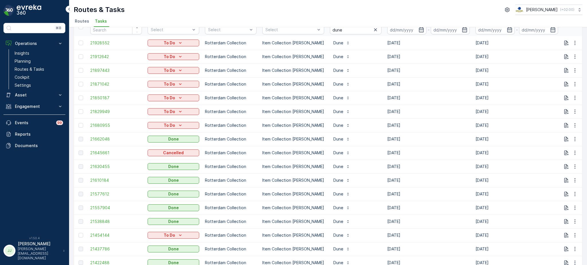
scroll to position [0, 0]
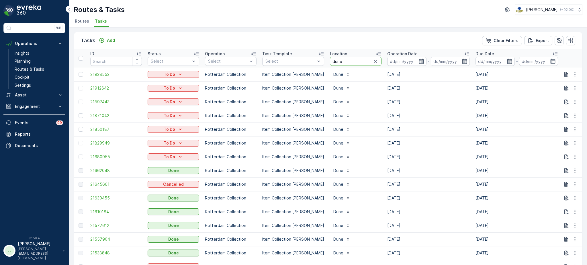
drag, startPoint x: 314, startPoint y: 66, endPoint x: 309, endPoint y: 68, distance: 4.9
type input "ono"
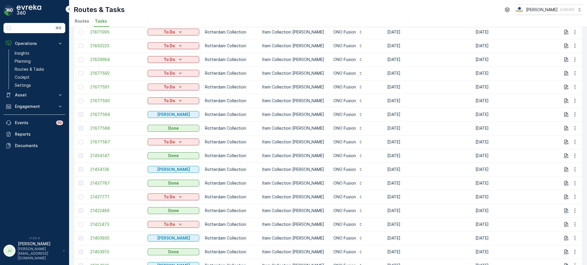
scroll to position [70, 0]
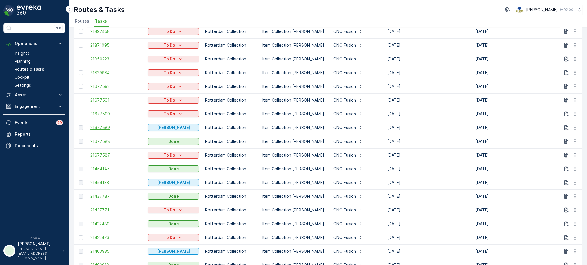
click at [99, 127] on span "21677589" at bounding box center [116, 128] width 52 height 6
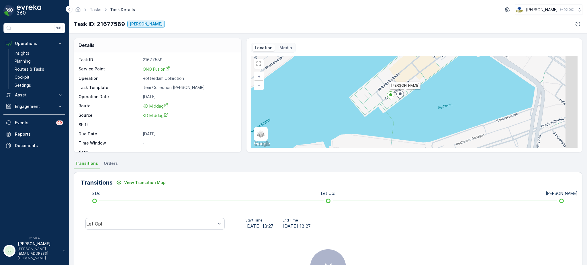
drag, startPoint x: 350, startPoint y: 116, endPoint x: 344, endPoint y: 116, distance: 6.3
click at [344, 116] on div "Geen Afval + − Satellite Roadmap Terrain Hybrid Leaflet Keyboard shortcuts Map …" at bounding box center [414, 102] width 326 height 92
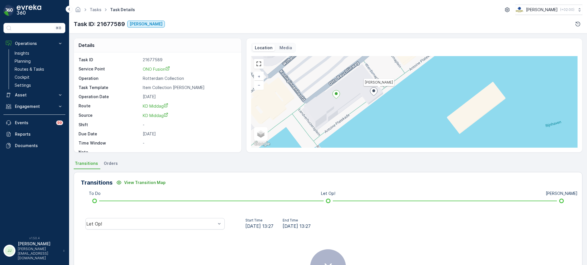
drag, startPoint x: 351, startPoint y: 99, endPoint x: 369, endPoint y: 108, distance: 20.4
click at [369, 108] on div "Geen Afval + − Satellite Roadmap Terrain Hybrid Leaflet Keyboard shortcuts Map …" at bounding box center [414, 102] width 326 height 92
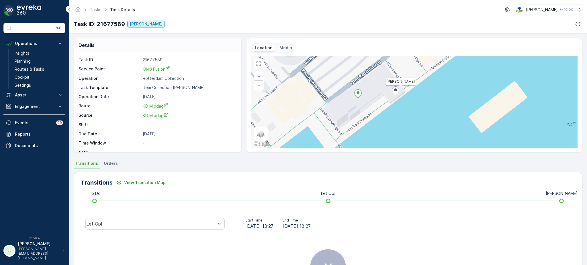
drag, startPoint x: 350, startPoint y: 114, endPoint x: 372, endPoint y: 113, distance: 21.8
click at [372, 113] on div "Geen Afval + − Satellite Roadmap Terrain Hybrid Leaflet Keyboard shortcuts Map …" at bounding box center [414, 102] width 326 height 92
click at [358, 93] on ellipse at bounding box center [357, 92] width 3 height 3
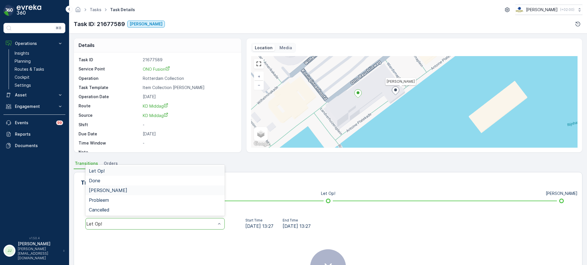
click at [121, 188] on div "[PERSON_NAME]" at bounding box center [155, 190] width 132 height 5
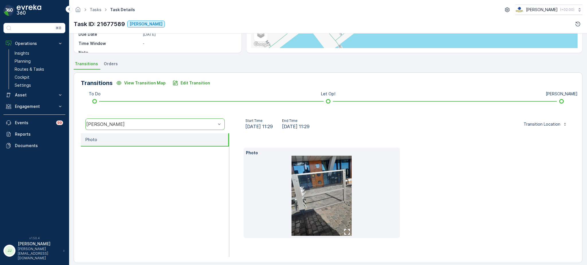
scroll to position [105, 0]
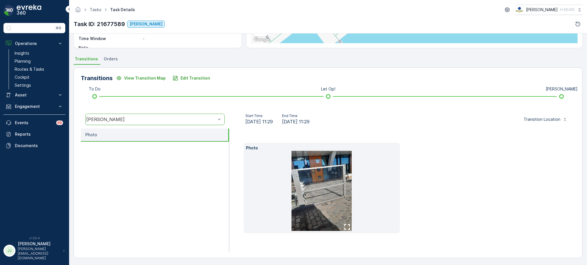
click at [342, 177] on img at bounding box center [321, 191] width 60 height 80
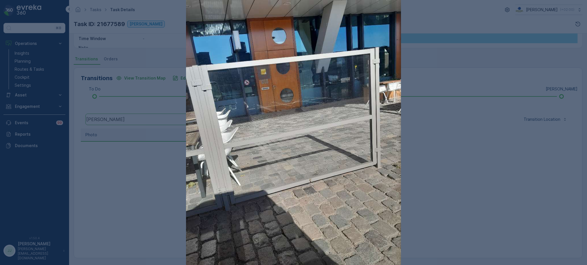
click at [484, 46] on div at bounding box center [293, 132] width 587 height 265
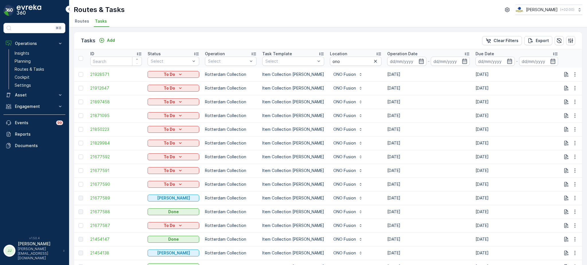
scroll to position [26, 0]
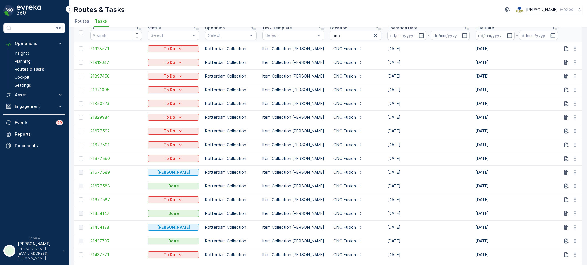
click at [105, 185] on span "21677588" at bounding box center [116, 186] width 52 height 6
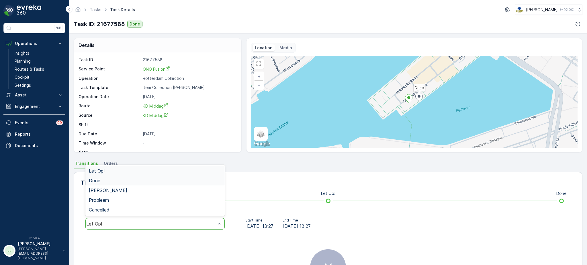
click at [115, 183] on div "Done" at bounding box center [154, 181] width 139 height 10
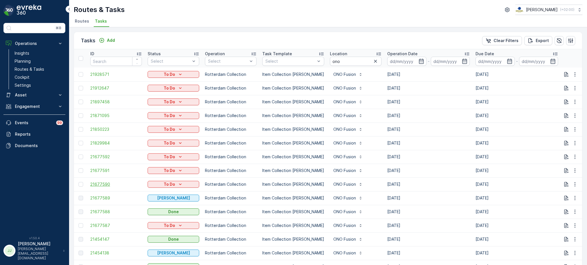
scroll to position [76, 0]
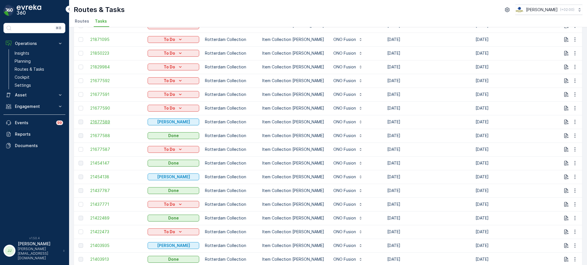
click at [97, 123] on span "21677589" at bounding box center [116, 122] width 52 height 6
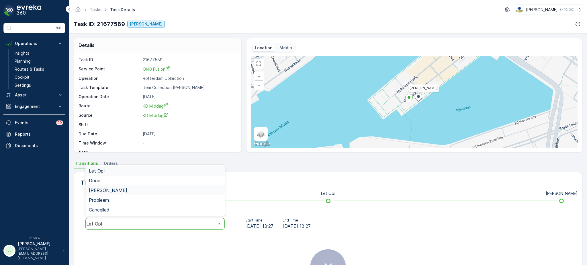
click at [130, 188] on div "[PERSON_NAME]" at bounding box center [155, 190] width 132 height 5
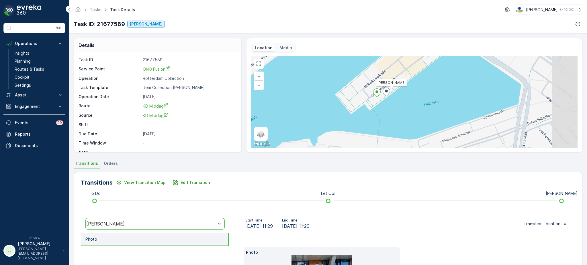
drag, startPoint x: 409, startPoint y: 126, endPoint x: 377, endPoint y: 121, distance: 32.6
click at [377, 121] on div "Geen Afval + − Satellite Roadmap Terrain Hybrid Leaflet Keyboard shortcuts Map …" at bounding box center [414, 102] width 326 height 92
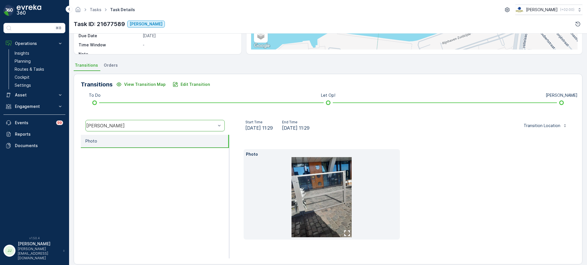
scroll to position [105, 0]
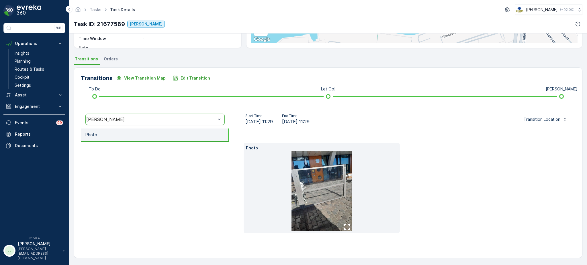
click at [319, 174] on img at bounding box center [321, 191] width 60 height 80
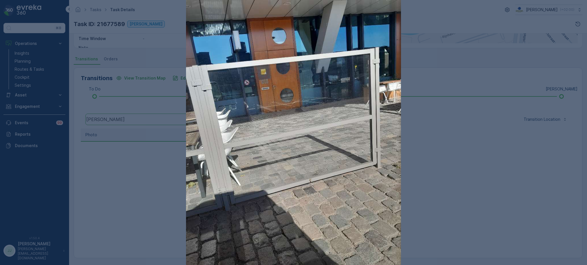
click at [210, 121] on img at bounding box center [293, 143] width 215 height 287
click at [407, 62] on div at bounding box center [293, 132] width 587 height 265
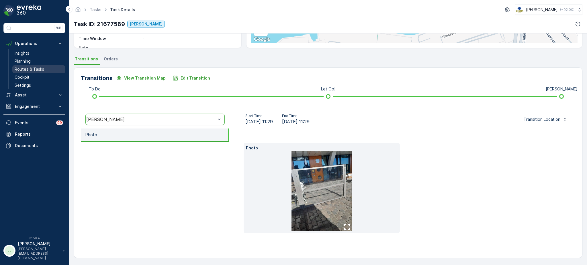
click at [43, 68] on p "Routes & Tasks" at bounding box center [30, 69] width 30 height 6
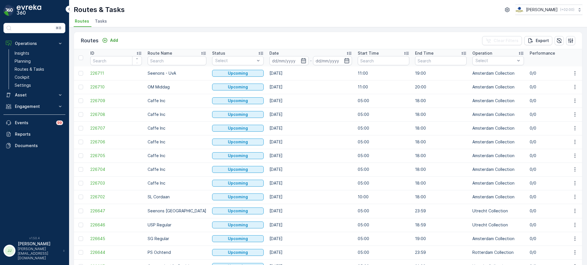
click at [102, 20] on span "Tasks" at bounding box center [101, 21] width 12 height 6
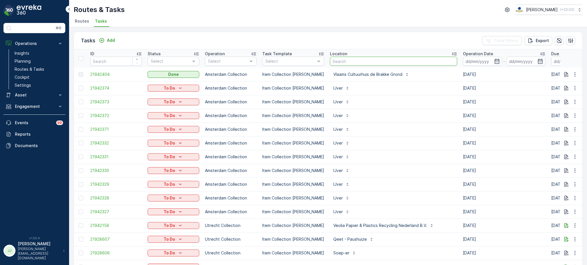
click at [386, 62] on input "text" at bounding box center [393, 61] width 127 height 9
type input "soi"
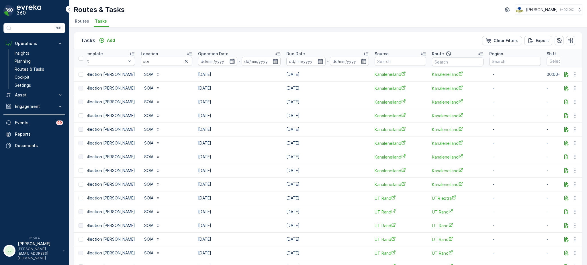
scroll to position [0, 191]
click at [33, 65] on link "Planning" at bounding box center [38, 61] width 53 height 8
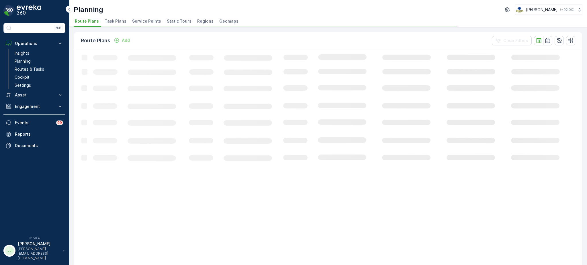
click at [135, 22] on span "Service Points" at bounding box center [146, 21] width 29 height 6
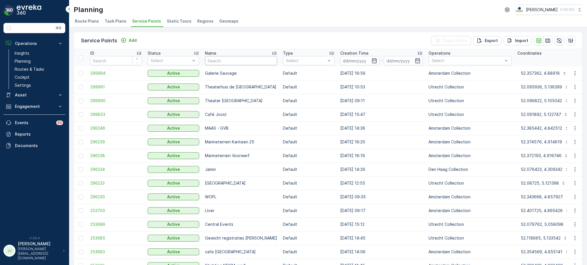
click at [225, 60] on input "text" at bounding box center [241, 60] width 72 height 9
type input "share"
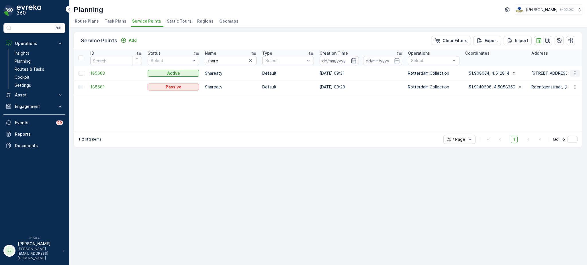
click at [576, 71] on icon "button" at bounding box center [575, 73] width 6 height 6
click at [565, 90] on span "Edit Service Point" at bounding box center [558, 90] width 34 height 6
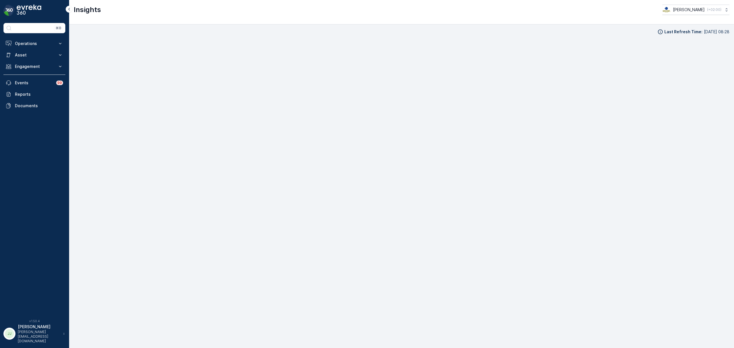
scroll to position [8, 0]
click at [43, 44] on p "Operations" at bounding box center [34, 44] width 39 height 6
click at [36, 60] on link "Planning" at bounding box center [38, 61] width 53 height 8
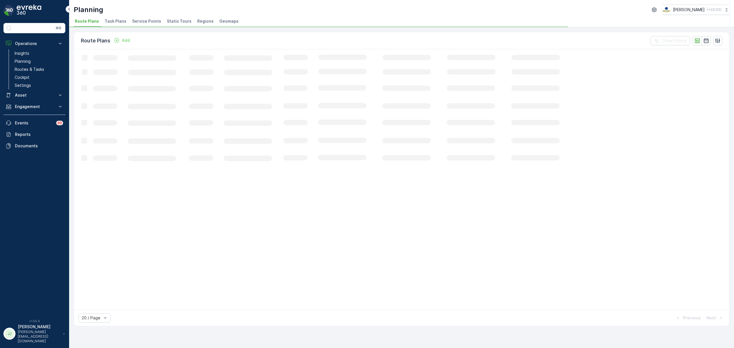
click at [119, 21] on span "Task Plans" at bounding box center [116, 21] width 22 height 6
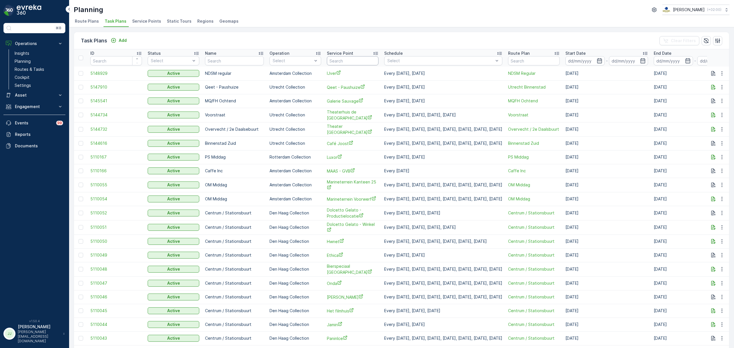
click at [335, 61] on input "text" at bounding box center [353, 60] width 52 height 9
type input "d"
type input "muggen"
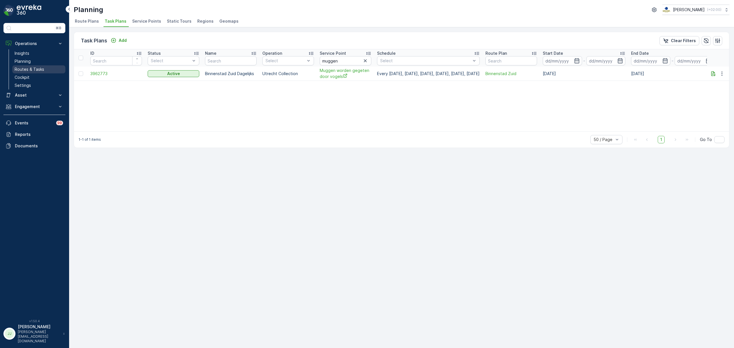
click at [26, 72] on p "Routes & Tasks" at bounding box center [30, 69] width 30 height 6
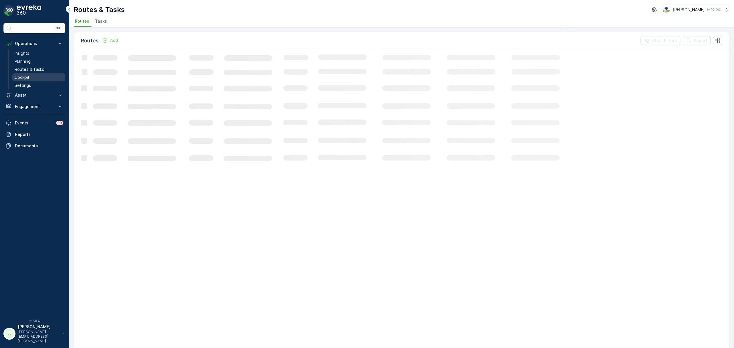
click at [26, 77] on p "Cockpit" at bounding box center [22, 78] width 15 height 6
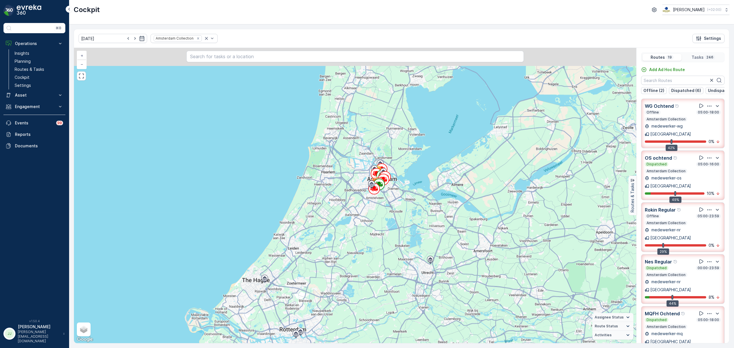
drag, startPoint x: 386, startPoint y: 192, endPoint x: 369, endPoint y: 227, distance: 39.0
click at [369, 232] on div "94 152 Amsterdam + − Satellite Roadmap Terrain Hybrid Leaflet Keyboard shortcut…" at bounding box center [355, 195] width 562 height 295
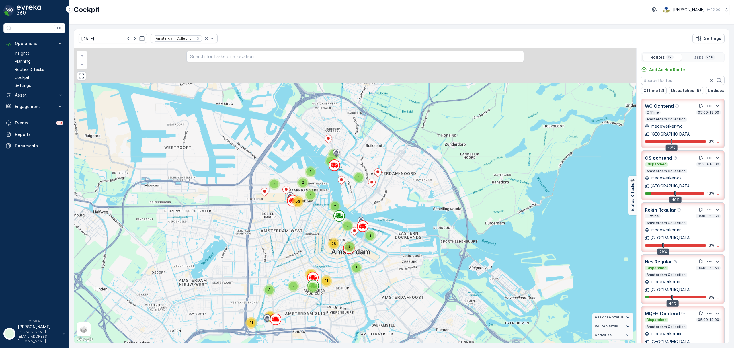
click at [346, 270] on div "2 6 5 2 4 8 2 2 4 53 3 5 7 7 3 28 13 21 3 21 40 + − Satellite Roadmap Terrain H…" at bounding box center [355, 195] width 562 height 295
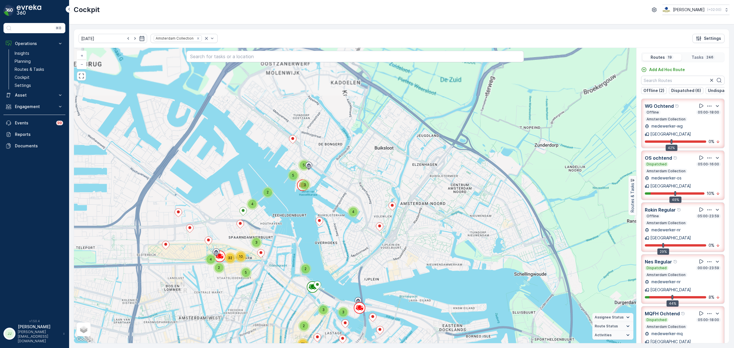
drag, startPoint x: 325, startPoint y: 157, endPoint x: 324, endPoint y: 187, distance: 30.1
click at [329, 206] on div "4 2 5 2 4 3 5 3 2 4 5 10 32 3 5 6 3 3 2 2 4 21 2 4 7 3 18 3 7 10 4 9 31 + − Sat…" at bounding box center [355, 195] width 562 height 295
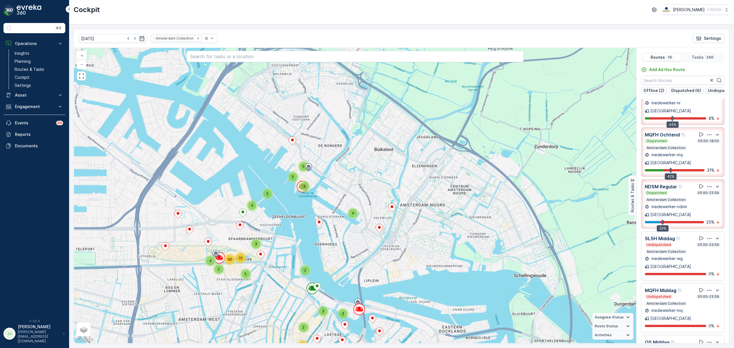
scroll to position [191, 0]
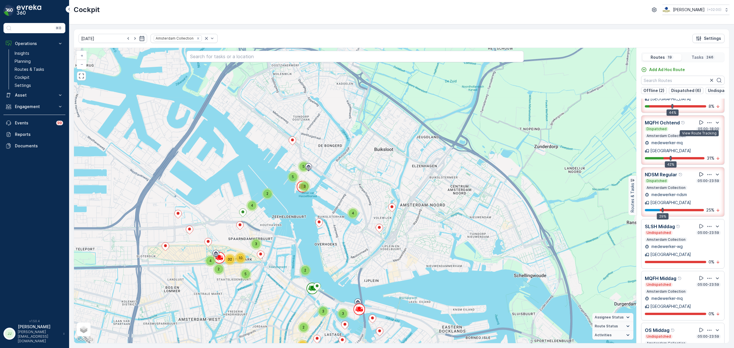
click at [699, 171] on icon at bounding box center [701, 174] width 6 height 6
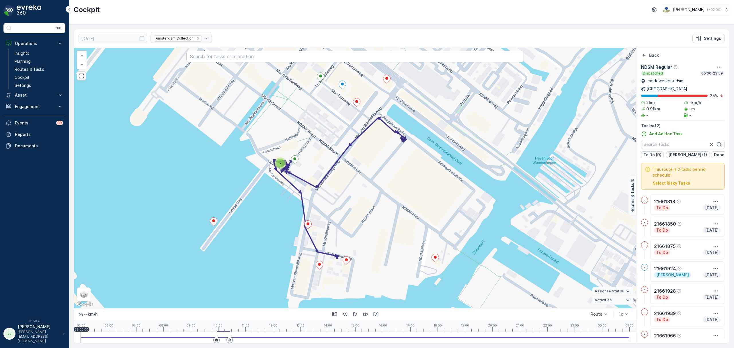
drag, startPoint x: 418, startPoint y: 252, endPoint x: 397, endPoint y: 250, distance: 21.3
click at [397, 250] on div "2 + − Satellite Roadmap Terrain Hybrid Leaflet Keyboard shortcuts Map Data Map …" at bounding box center [355, 178] width 562 height 260
drag, startPoint x: 395, startPoint y: 242, endPoint x: 389, endPoint y: 250, distance: 10.6
click at [389, 250] on div "2 + − Satellite Roadmap Terrain Hybrid Leaflet Keyboard shortcuts Map Data Map …" at bounding box center [355, 178] width 562 height 260
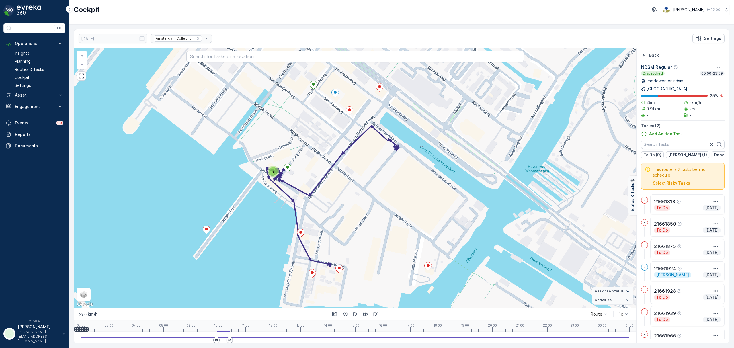
click at [271, 170] on div "2" at bounding box center [273, 171] width 9 height 9
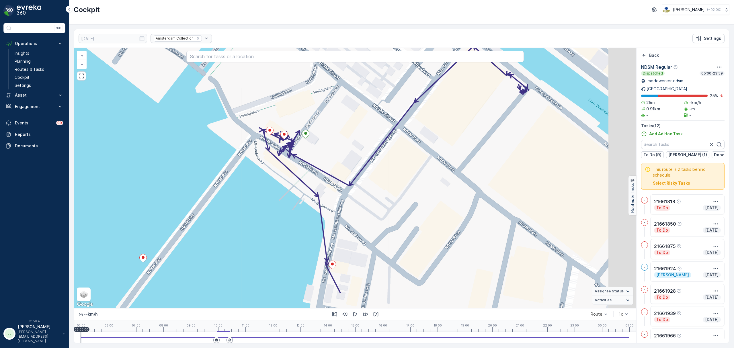
drag, startPoint x: 420, startPoint y: 209, endPoint x: 335, endPoint y: 175, distance: 91.5
click at [321, 164] on div "+ − Satellite Roadmap Terrain Hybrid Leaflet Keyboard shortcuts Map Data Map da…" at bounding box center [355, 178] width 562 height 260
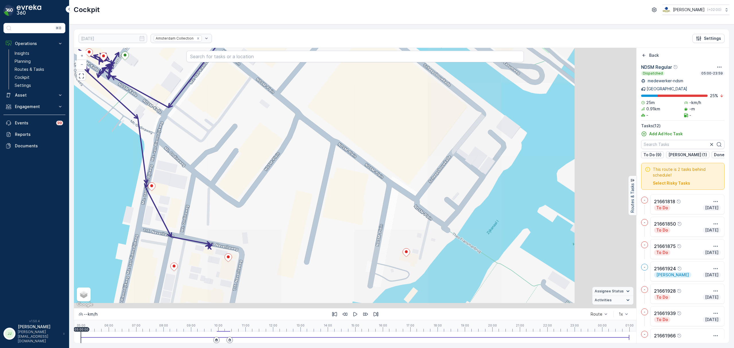
drag, startPoint x: 406, startPoint y: 202, endPoint x: 342, endPoint y: 179, distance: 68.2
click at [342, 179] on div "+ − Satellite Roadmap Terrain Hybrid Leaflet Keyboard shortcuts Map Data Map da…" at bounding box center [355, 178] width 562 height 260
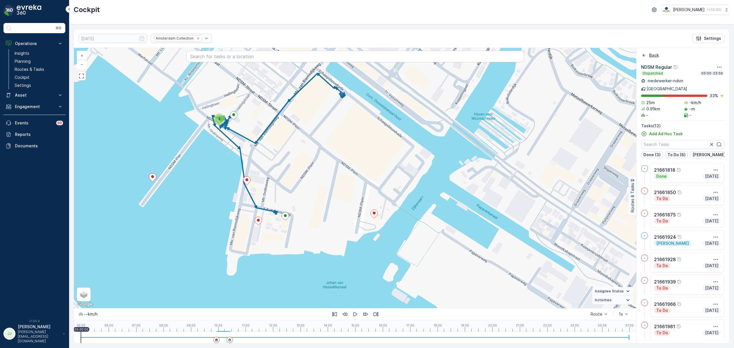
click at [643, 57] on icon "Back" at bounding box center [644, 55] width 6 height 6
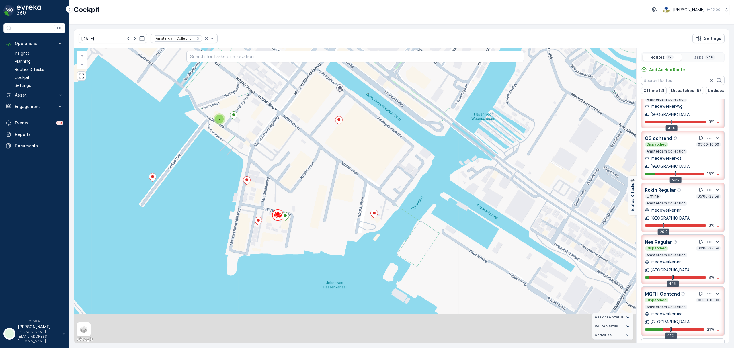
scroll to position [49, 0]
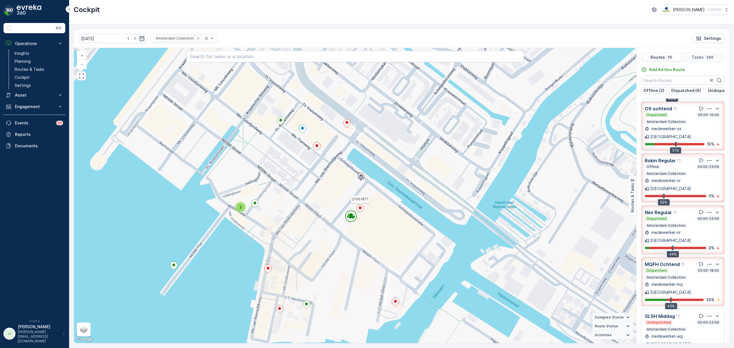
click at [360, 209] on ellipse at bounding box center [359, 207] width 3 height 3
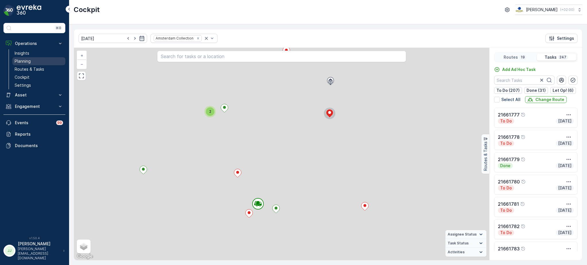
click at [42, 60] on link "Planning" at bounding box center [38, 61] width 53 height 8
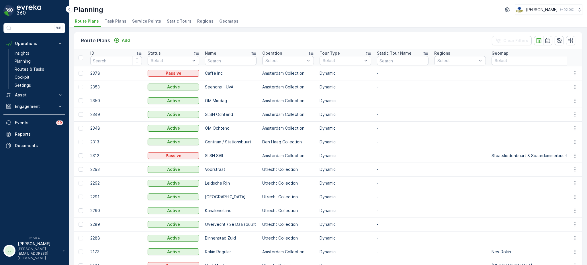
scroll to position [18, 0]
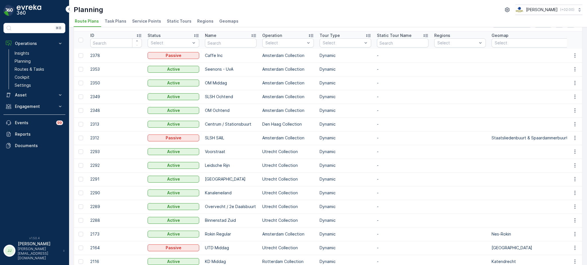
click at [122, 22] on span "Task Plans" at bounding box center [116, 21] width 22 height 6
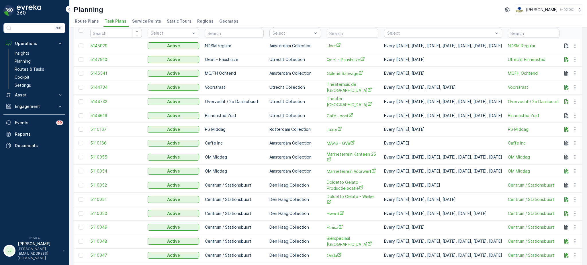
scroll to position [28, 0]
click at [345, 33] on input "text" at bounding box center [353, 33] width 52 height 9
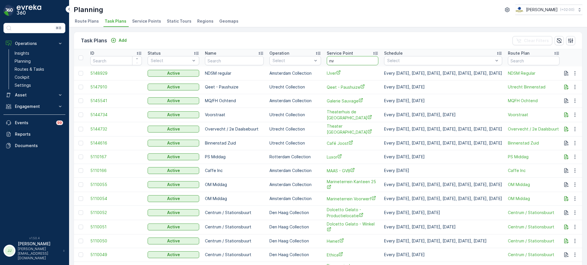
type input "n"
click at [143, 20] on span "Service Points" at bounding box center [146, 21] width 29 height 6
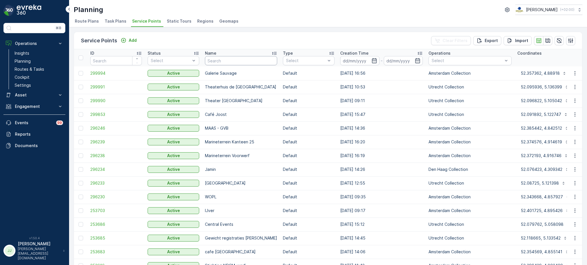
click at [248, 60] on input "text" at bounding box center [241, 60] width 72 height 9
type input "nvwa"
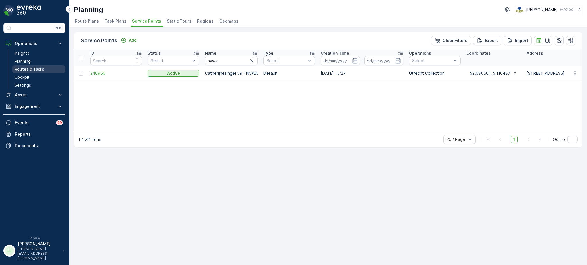
click at [20, 68] on p "Routes & Tasks" at bounding box center [30, 69] width 30 height 6
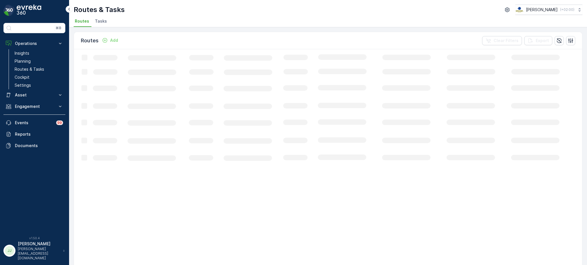
click at [102, 19] on span "Tasks" at bounding box center [101, 21] width 12 height 6
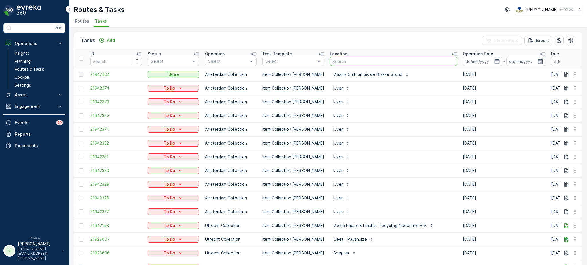
click at [335, 61] on input "text" at bounding box center [393, 61] width 127 height 9
type input "nvwa"
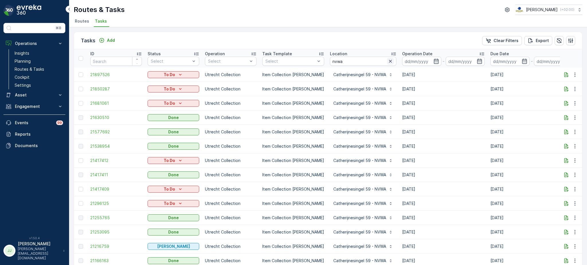
click at [389, 61] on icon "button" at bounding box center [390, 61] width 3 height 3
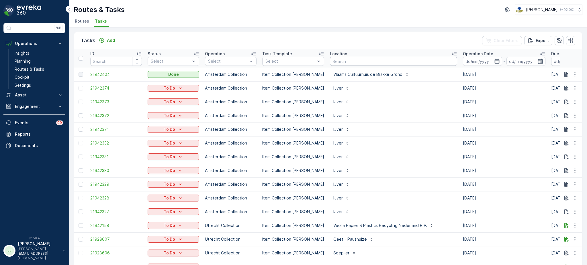
click at [348, 64] on input "text" at bounding box center [393, 61] width 127 height 9
type input "soia"
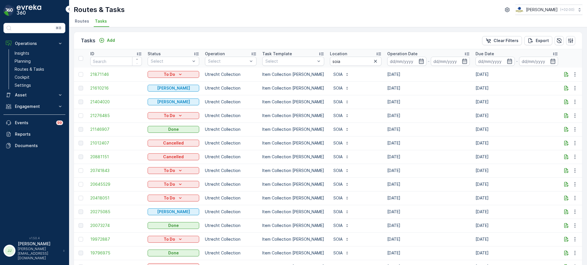
drag, startPoint x: 384, startPoint y: 74, endPoint x: 404, endPoint y: 77, distance: 20.3
click at [404, 77] on td "[DATE]" at bounding box center [428, 75] width 88 height 14
click at [408, 75] on td "[DATE]" at bounding box center [428, 75] width 88 height 14
click at [110, 38] on p "Add" at bounding box center [111, 41] width 8 height 6
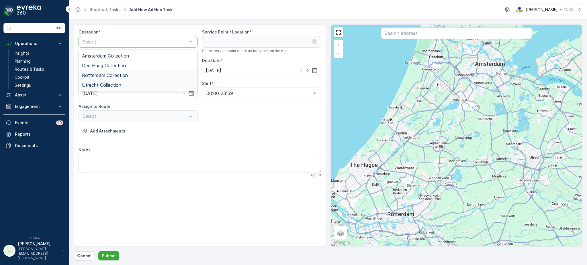
click at [117, 85] on span "Utrecht Collection" at bounding box center [101, 85] width 39 height 5
click at [492, 33] on input "text" at bounding box center [456, 33] width 151 height 11
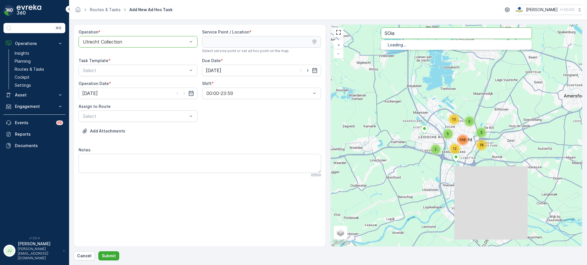
type input "SOia"
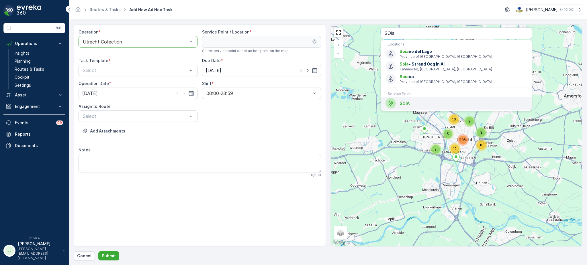
click at [407, 100] on div "SOIA" at bounding box center [456, 103] width 142 height 10
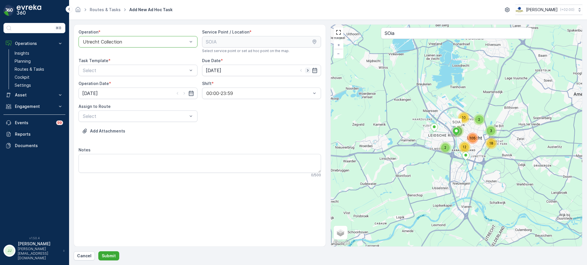
click at [308, 71] on icon "button" at bounding box center [308, 71] width 6 height 6
type input "[DATE]"
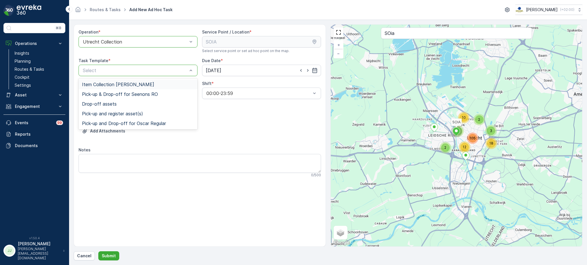
click at [128, 85] on span "Item Collection [PERSON_NAME]" at bounding box center [118, 84] width 72 height 5
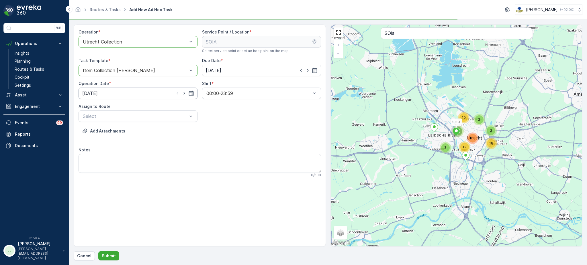
click at [134, 97] on input "[DATE]" at bounding box center [138, 93] width 119 height 11
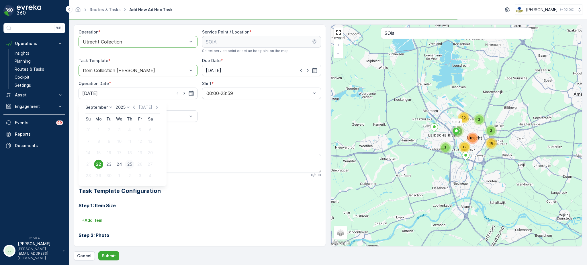
click at [132, 163] on div "25" at bounding box center [129, 164] width 9 height 9
type input "[DATE]"
click at [118, 120] on div "Select" at bounding box center [138, 116] width 119 height 11
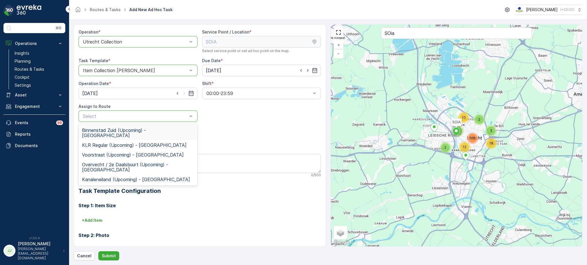
click at [132, 120] on div "Select" at bounding box center [138, 116] width 119 height 11
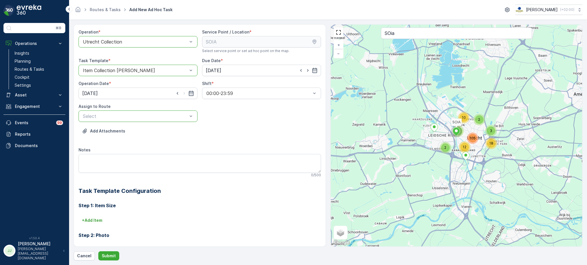
click at [132, 120] on div "Select" at bounding box center [138, 116] width 119 height 11
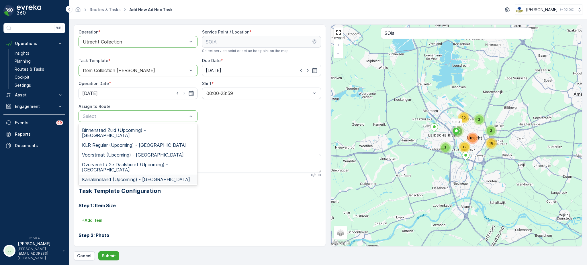
click at [125, 177] on span "Kanaleneiland (Upcoming) - [GEOGRAPHIC_DATA]" at bounding box center [136, 179] width 108 height 5
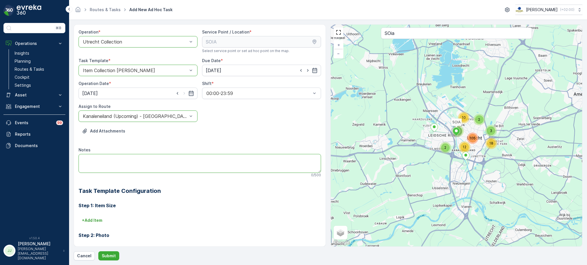
click at [113, 158] on textarea "Notes" at bounding box center [200, 163] width 242 height 19
type textarea "A"
type textarea "Take all bins. Do not put new items back. They're stopping with this location"
click at [110, 257] on p "Submit" at bounding box center [109, 256] width 14 height 6
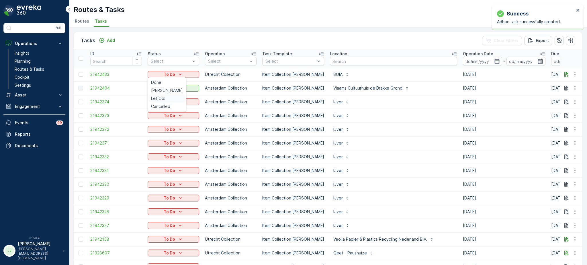
click at [166, 99] on div "Let Op!" at bounding box center [167, 99] width 36 height 8
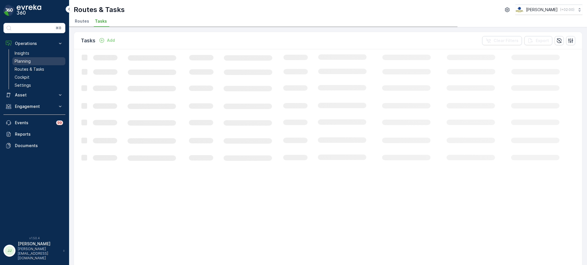
click at [30, 62] on p "Planning" at bounding box center [23, 61] width 16 height 6
click at [122, 22] on span "Task Plans" at bounding box center [116, 21] width 22 height 6
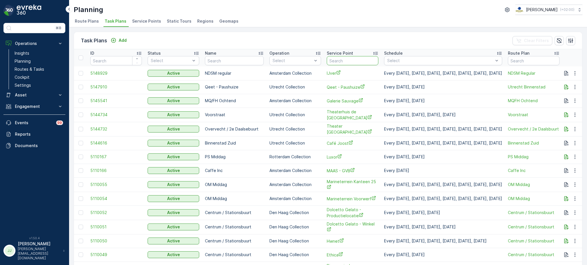
click at [334, 60] on input "text" at bounding box center [353, 60] width 52 height 9
type input "soia"
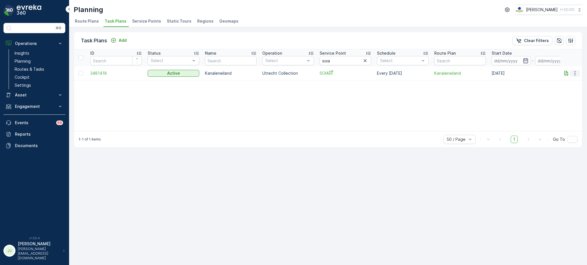
click at [572, 72] on icon "button" at bounding box center [575, 73] width 6 height 6
click at [560, 90] on span "Edit Task Plan" at bounding box center [564, 90] width 27 height 6
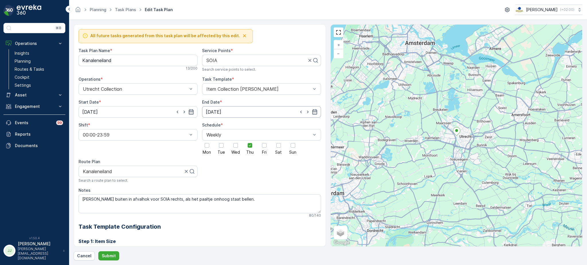
click at [244, 111] on input "[DATE]" at bounding box center [261, 111] width 119 height 11
click at [264, 125] on p "[DATE]" at bounding box center [261, 127] width 13 height 6
click at [233, 193] on div "30" at bounding box center [231, 194] width 9 height 9
type input "[DATE]"
click at [108, 257] on p "Submit" at bounding box center [109, 256] width 14 height 6
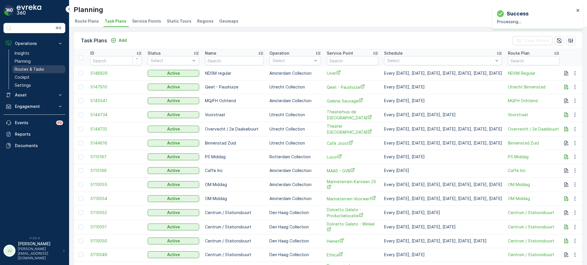
click at [41, 68] on p "Routes & Tasks" at bounding box center [30, 69] width 30 height 6
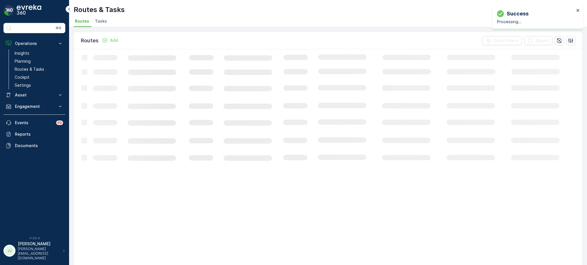
click at [95, 20] on span "Tasks" at bounding box center [101, 21] width 12 height 6
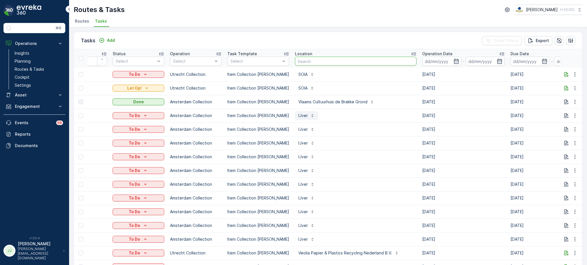
scroll to position [0, 34]
type input "jamin"
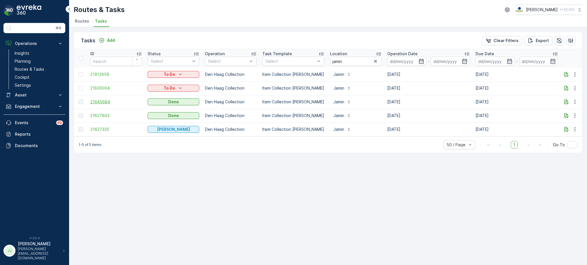
click at [98, 100] on span "21645684" at bounding box center [116, 102] width 52 height 6
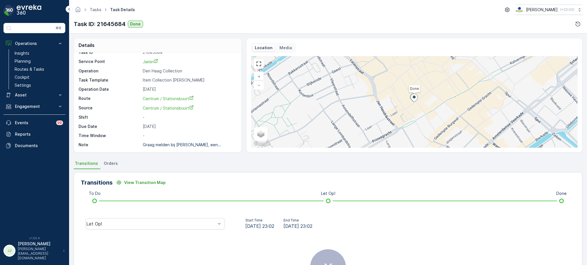
scroll to position [7, 0]
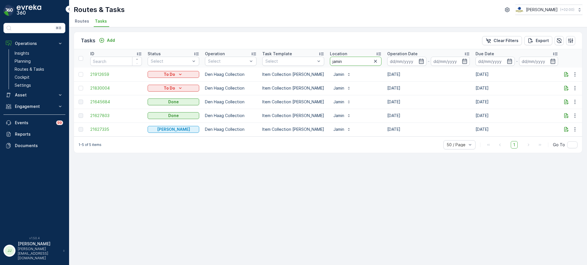
drag, startPoint x: 342, startPoint y: 62, endPoint x: 282, endPoint y: 68, distance: 61.0
click at [282, 68] on table "ID Status Select Operation Select Task Template Select Location jamin Operation…" at bounding box center [516, 92] width 884 height 87
type input "jack"
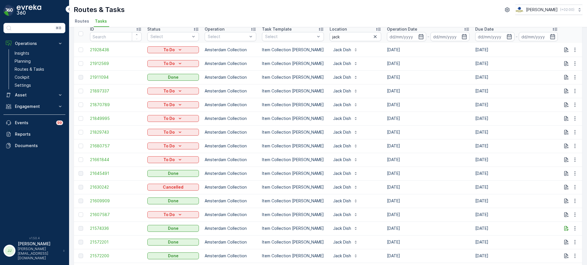
scroll to position [24, 0]
drag, startPoint x: 337, startPoint y: 38, endPoint x: 311, endPoint y: 36, distance: 26.7
click at [311, 36] on tr "ID Status Select Operation Select Task Template Select Location jack Operation …" at bounding box center [516, 34] width 884 height 18
type input "hilt"
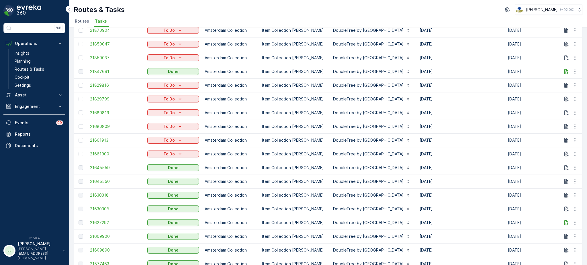
scroll to position [140, 0]
click at [102, 168] on span "21645559" at bounding box center [116, 168] width 52 height 6
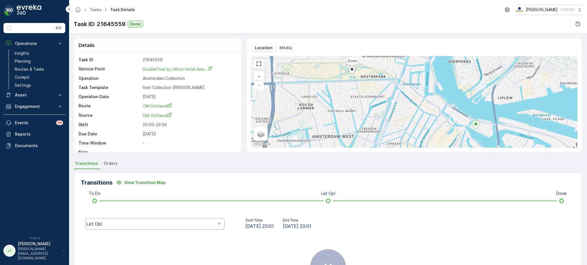
click at [168, 227] on div "Let Op!" at bounding box center [154, 223] width 139 height 11
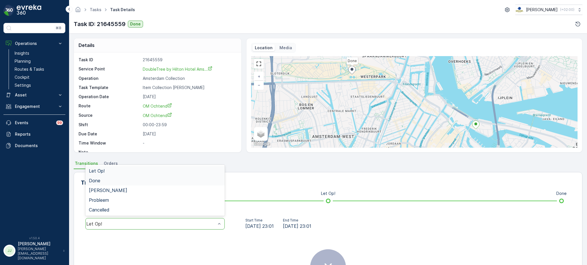
click at [117, 183] on div "Done" at bounding box center [154, 181] width 139 height 10
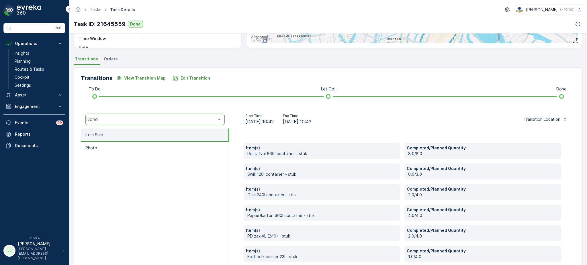
scroll to position [115, 0]
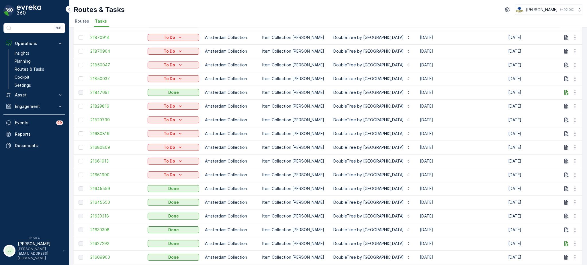
scroll to position [153, 0]
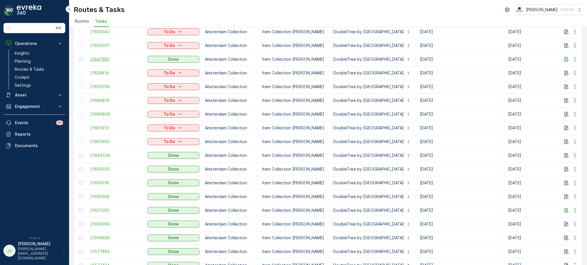
click at [93, 58] on span "21847691" at bounding box center [116, 59] width 52 height 6
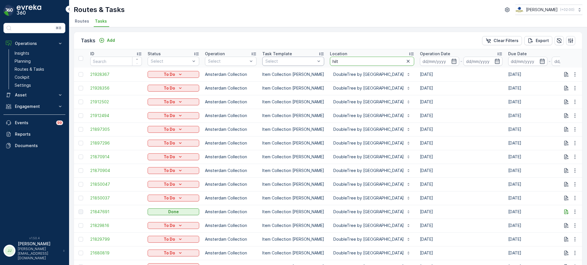
drag, startPoint x: 352, startPoint y: 61, endPoint x: 287, endPoint y: 65, distance: 64.9
click at [287, 65] on tr "ID Status Select Operation Select Task Template Select Location hilt Operation …" at bounding box center [532, 58] width 917 height 18
type input "[PERSON_NAME] pa"
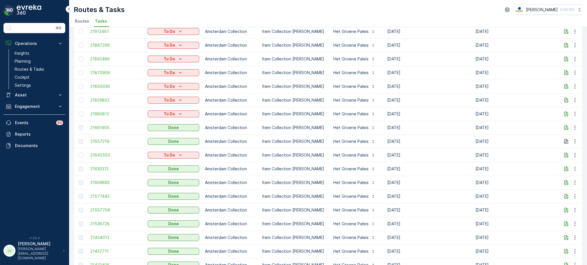
scroll to position [55, 0]
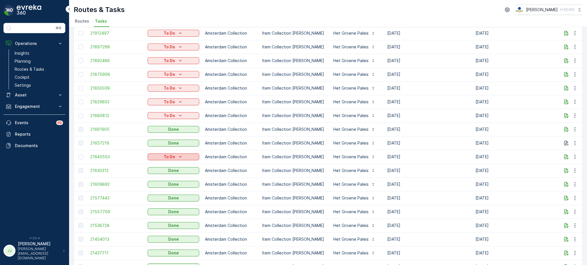
click at [186, 156] on div "To Do" at bounding box center [173, 157] width 47 height 6
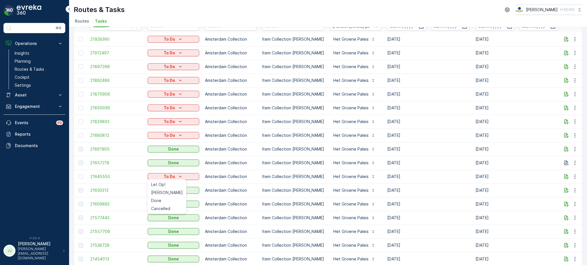
scroll to position [17, 0]
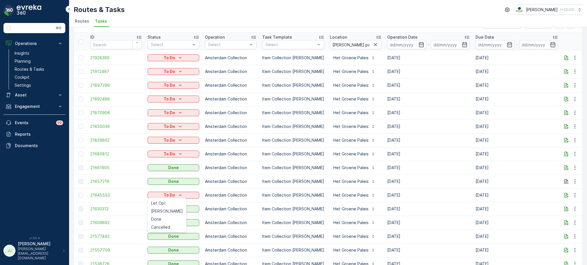
click at [79, 21] on span "Routes" at bounding box center [82, 21] width 14 height 6
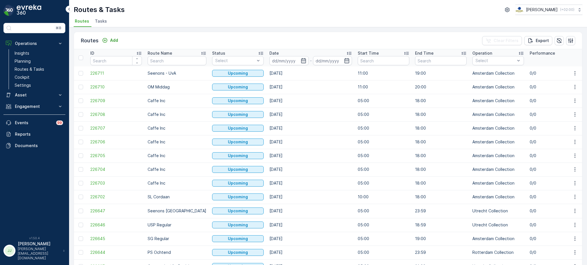
click at [163, 60] on input "text" at bounding box center [177, 60] width 59 height 9
click at [163, 59] on input "text" at bounding box center [177, 60] width 59 height 9
type input "nes"
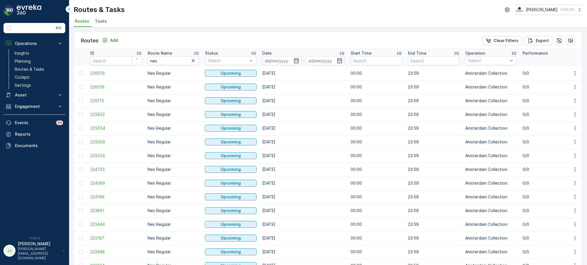
scroll to position [512, 0]
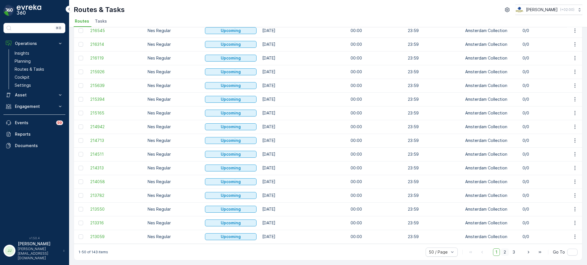
click at [503, 251] on span "2" at bounding box center [505, 252] width 8 height 7
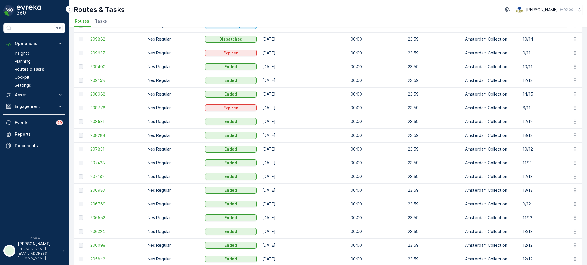
scroll to position [120, 0]
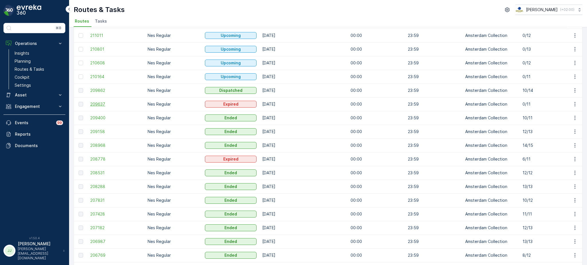
click at [100, 104] on span "209637" at bounding box center [116, 104] width 52 height 6
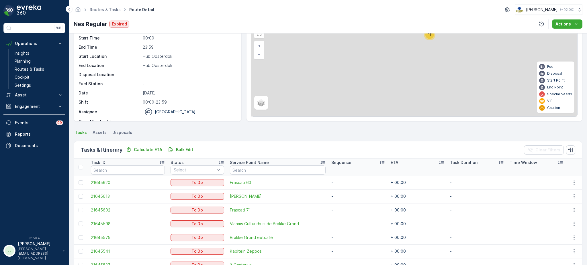
scroll to position [117, 0]
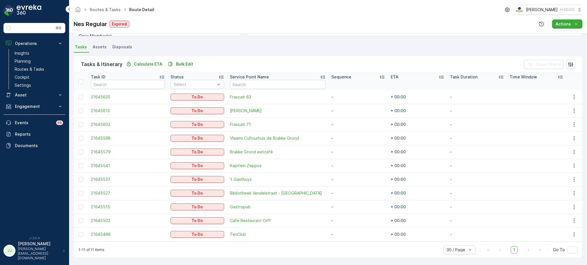
click at [194, 91] on td "To Do" at bounding box center [197, 97] width 59 height 14
click at [111, 96] on span "21645620" at bounding box center [128, 97] width 74 height 6
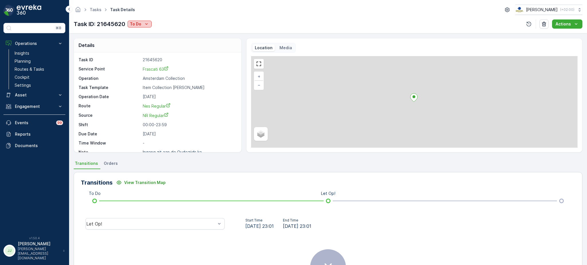
click at [137, 21] on p "To Do" at bounding box center [135, 24] width 11 height 6
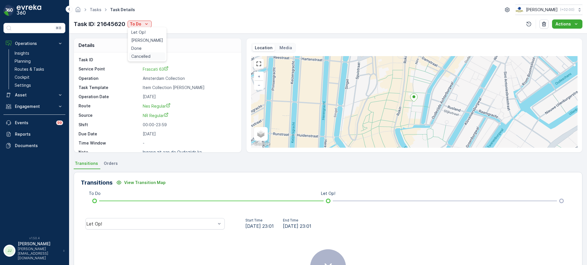
click at [146, 56] on span "Cancelled" at bounding box center [140, 57] width 19 height 6
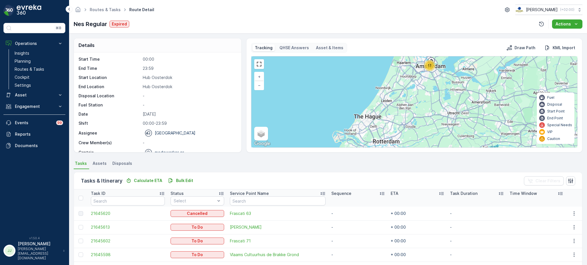
scroll to position [18, 0]
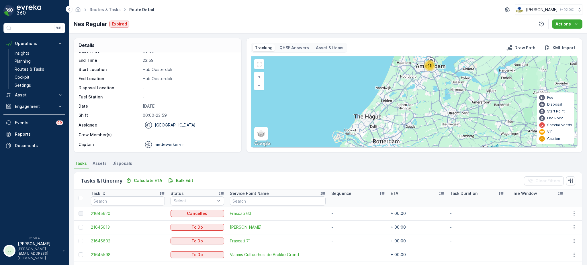
click at [103, 225] on span "21645613" at bounding box center [128, 228] width 74 height 6
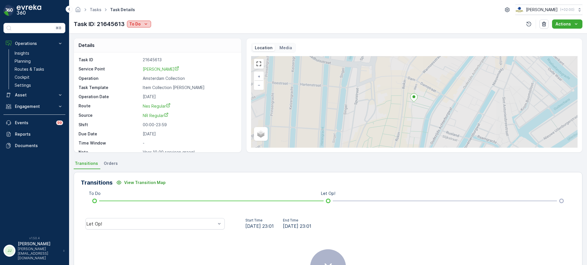
click at [148, 26] on icon "To Do" at bounding box center [146, 24] width 6 height 6
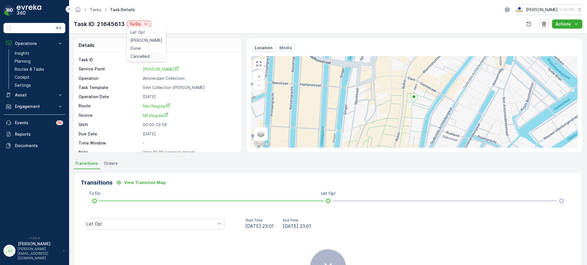
click at [143, 57] on span "Cancelled" at bounding box center [139, 57] width 19 height 6
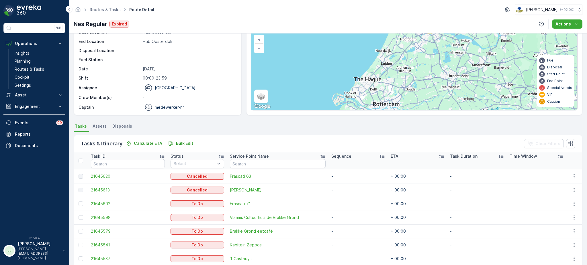
scroll to position [76, 0]
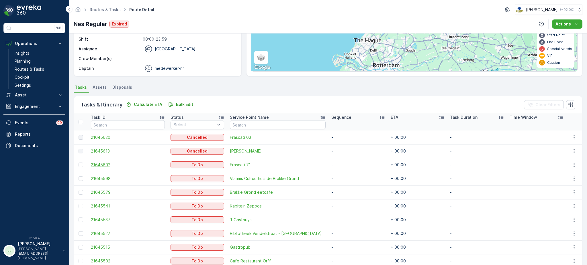
click at [108, 166] on span "21645602" at bounding box center [128, 165] width 74 height 6
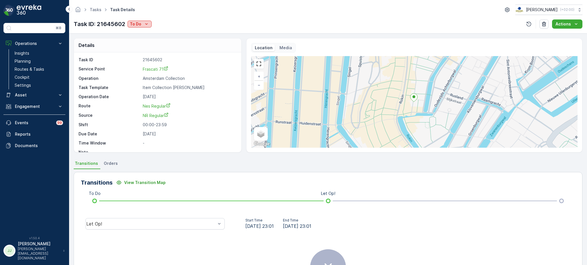
click at [149, 23] on icon "To Do" at bounding box center [147, 24] width 6 height 6
click at [141, 56] on span "Cancelled" at bounding box center [140, 57] width 19 height 6
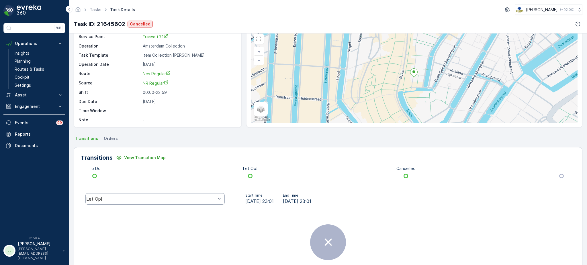
scroll to position [38, 0]
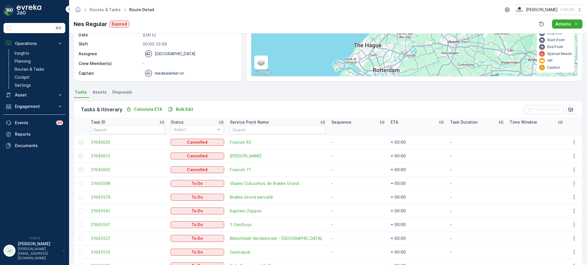
scroll to position [76, 0]
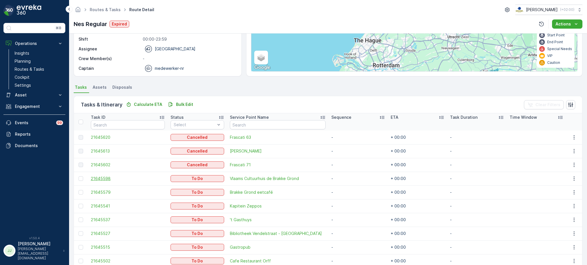
click at [111, 177] on span "21645598" at bounding box center [128, 179] width 74 height 6
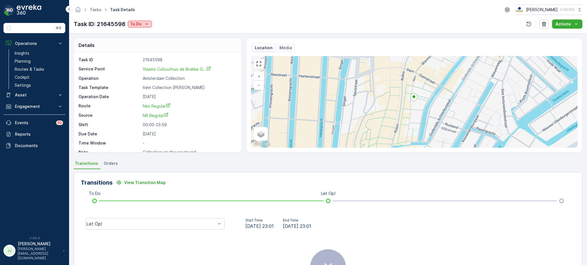
click at [147, 24] on icon "To Do" at bounding box center [147, 23] width 3 height 1
click at [145, 56] on span "Cancelled" at bounding box center [140, 57] width 19 height 6
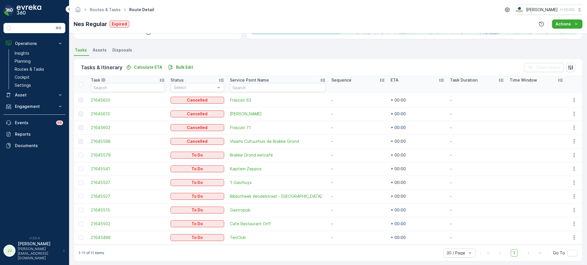
scroll to position [115, 0]
click at [107, 152] on span "21645579" at bounding box center [128, 154] width 74 height 6
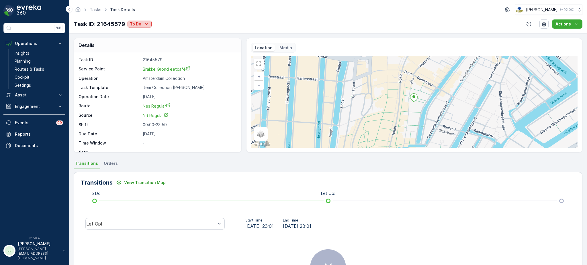
click at [139, 25] on p "To Do" at bounding box center [135, 24] width 11 height 6
click at [140, 56] on span "Cancelled" at bounding box center [140, 57] width 19 height 6
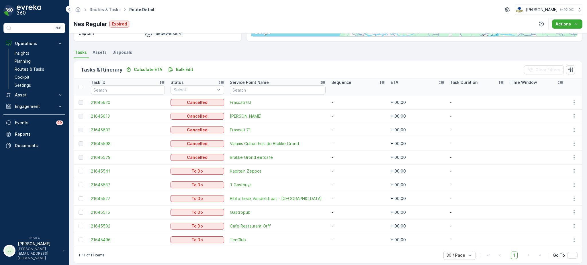
scroll to position [115, 0]
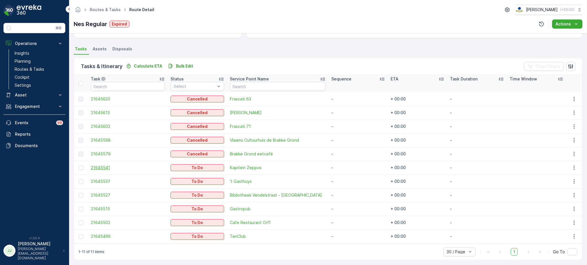
click at [106, 167] on span "21645541" at bounding box center [128, 168] width 74 height 6
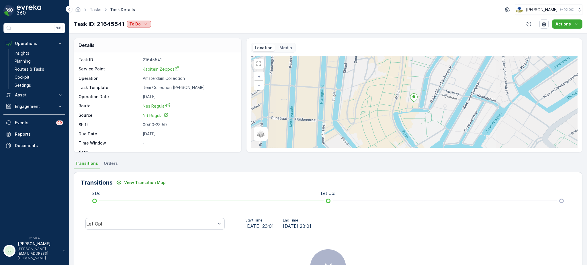
click at [146, 26] on icon "To Do" at bounding box center [146, 24] width 6 height 6
click at [140, 55] on span "Cancelled" at bounding box center [139, 57] width 19 height 6
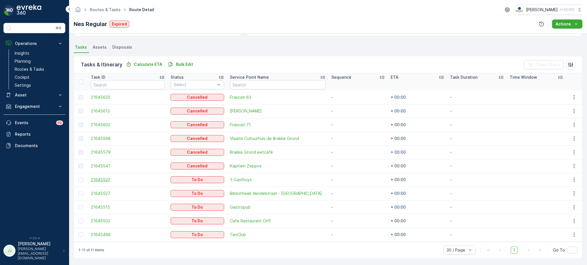
scroll to position [117, 0]
click at [100, 178] on span "21645537" at bounding box center [128, 180] width 74 height 6
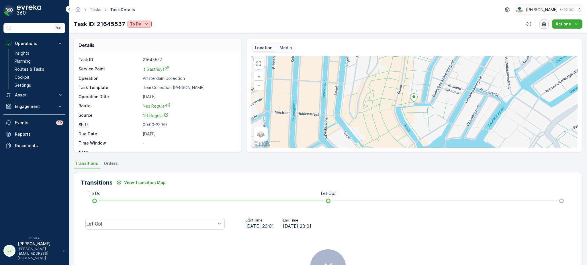
click at [134, 21] on p "To Do" at bounding box center [135, 24] width 11 height 6
click at [144, 55] on span "Cancelled" at bounding box center [140, 57] width 19 height 6
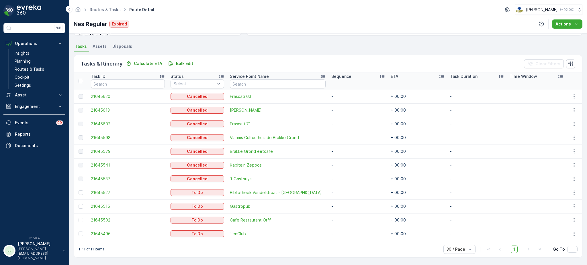
scroll to position [117, 0]
click at [103, 191] on span "21645527" at bounding box center [128, 194] width 74 height 6
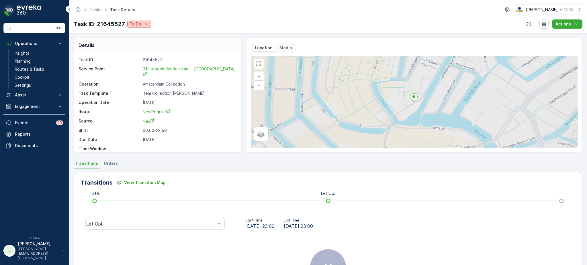
click at [145, 26] on icon "To Do" at bounding box center [146, 24] width 6 height 6
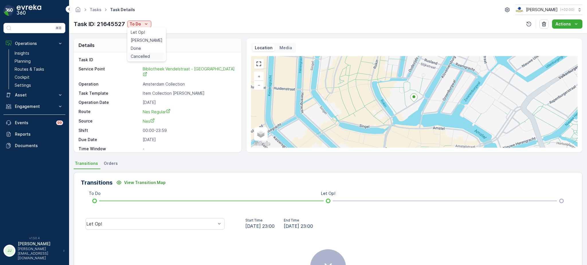
click at [144, 57] on span "Cancelled" at bounding box center [140, 57] width 19 height 6
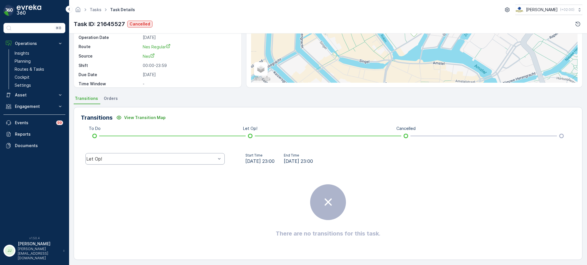
scroll to position [67, 0]
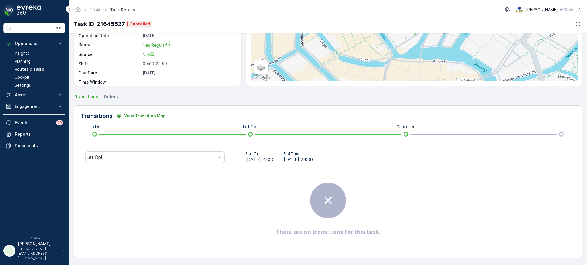
drag, startPoint x: 86, startPoint y: 152, endPoint x: 89, endPoint y: 150, distance: 4.5
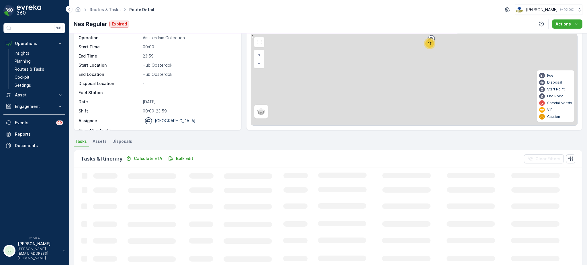
scroll to position [106, 0]
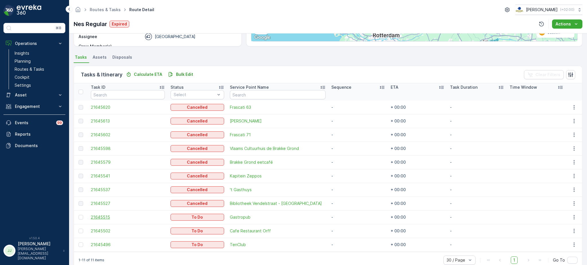
click at [111, 217] on span "21645515" at bounding box center [128, 218] width 74 height 6
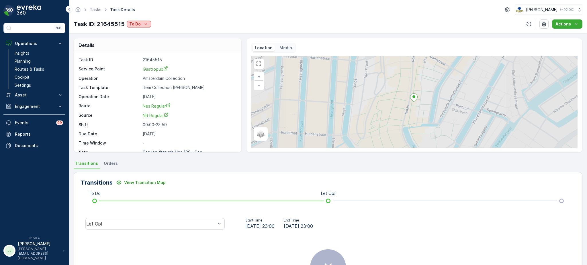
click at [147, 25] on icon "To Do" at bounding box center [146, 24] width 6 height 6
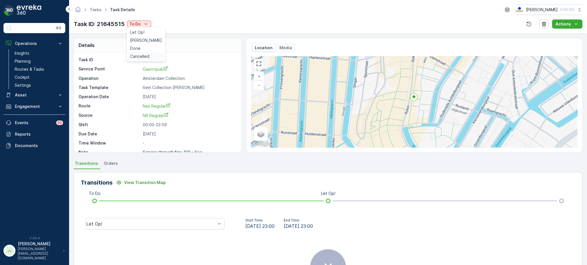
click at [144, 56] on span "Cancelled" at bounding box center [139, 57] width 19 height 6
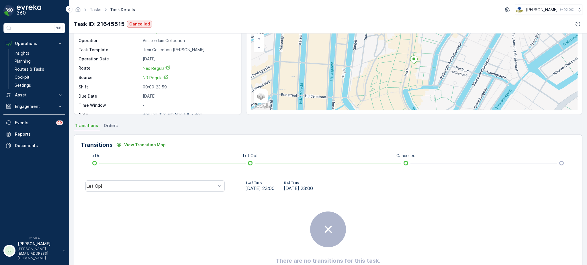
scroll to position [67, 0]
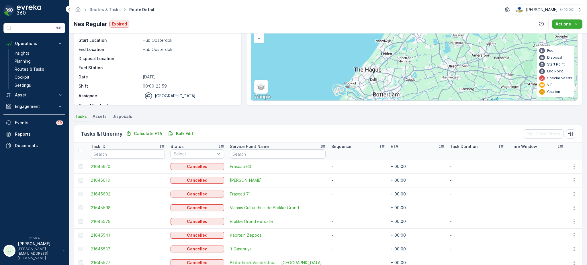
scroll to position [115, 0]
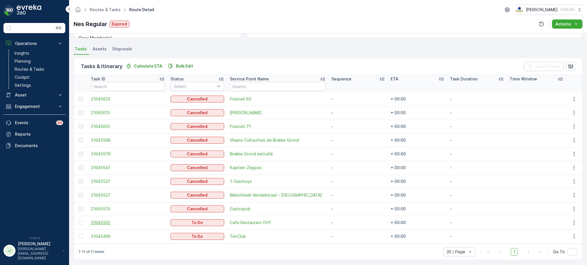
click at [108, 220] on span "21645502" at bounding box center [128, 223] width 74 height 6
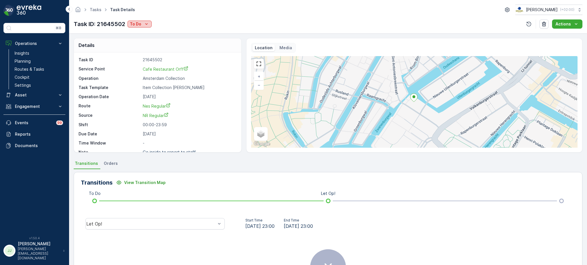
click at [144, 25] on icon "To Do" at bounding box center [147, 24] width 6 height 6
click at [147, 54] on span "Cancelled" at bounding box center [140, 57] width 19 height 6
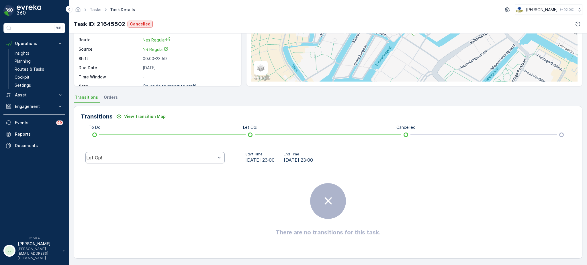
scroll to position [67, 0]
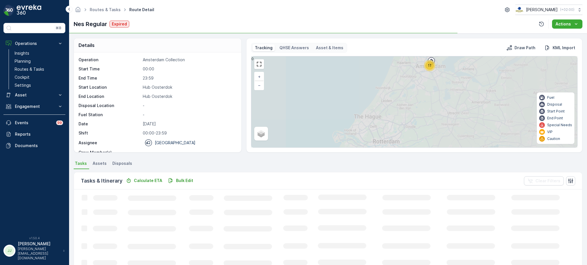
scroll to position [106, 0]
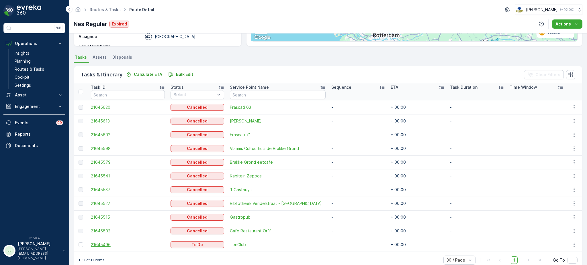
click at [106, 243] on span "21645496" at bounding box center [128, 245] width 74 height 6
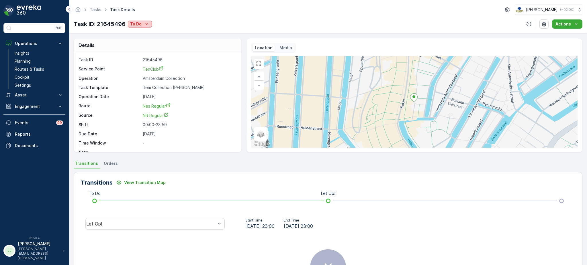
click at [148, 22] on icon "To Do" at bounding box center [147, 24] width 6 height 6
click at [146, 56] on span "Cancelled" at bounding box center [141, 57] width 19 height 6
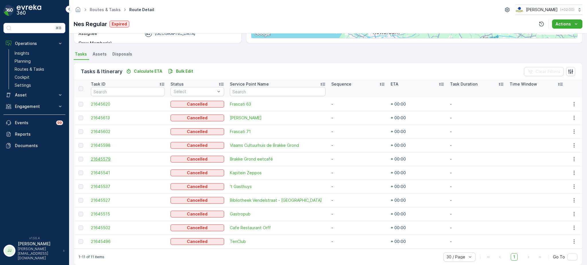
scroll to position [117, 0]
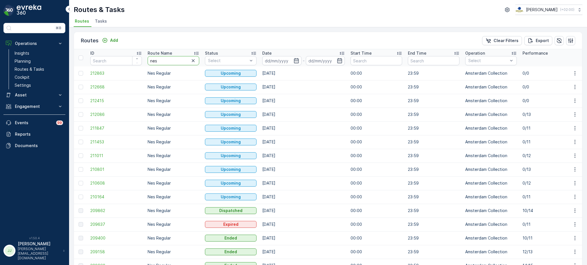
drag, startPoint x: 176, startPoint y: 59, endPoint x: 130, endPoint y: 60, distance: 46.7
click at [103, 21] on span "Tasks" at bounding box center [101, 21] width 12 height 6
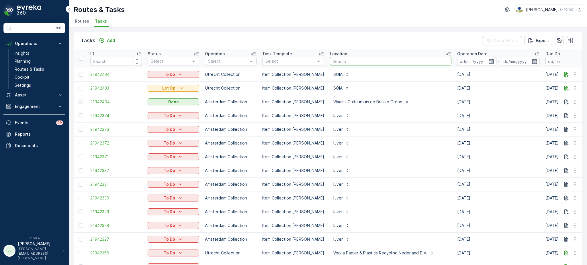
click at [346, 64] on input "text" at bounding box center [390, 61] width 121 height 9
type input "ijver"
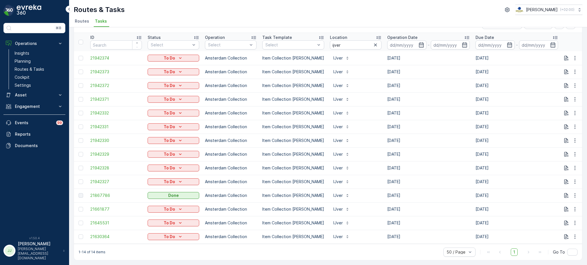
scroll to position [18, 0]
drag, startPoint x: 338, startPoint y: 40, endPoint x: 303, endPoint y: 44, distance: 35.2
click at [303, 44] on tr "ID Status Select Operation Select Task Template Select Location ijver Operation…" at bounding box center [516, 42] width 884 height 18
type input "stichting"
